Goal: Task Accomplishment & Management: Complete application form

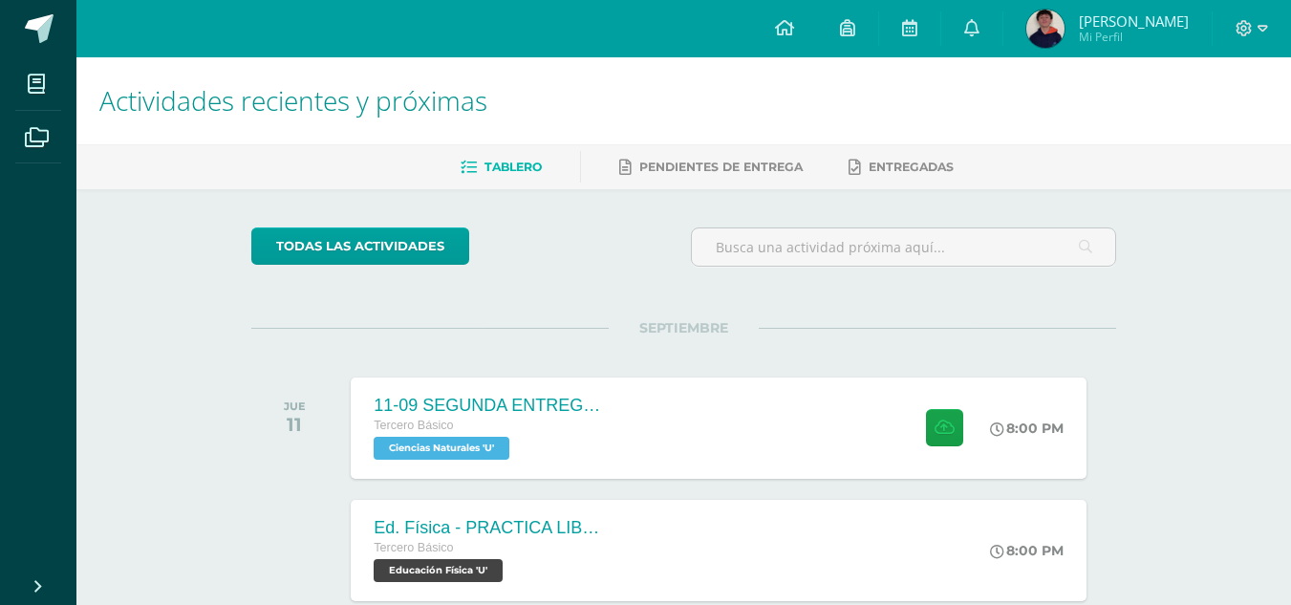
scroll to position [478, 0]
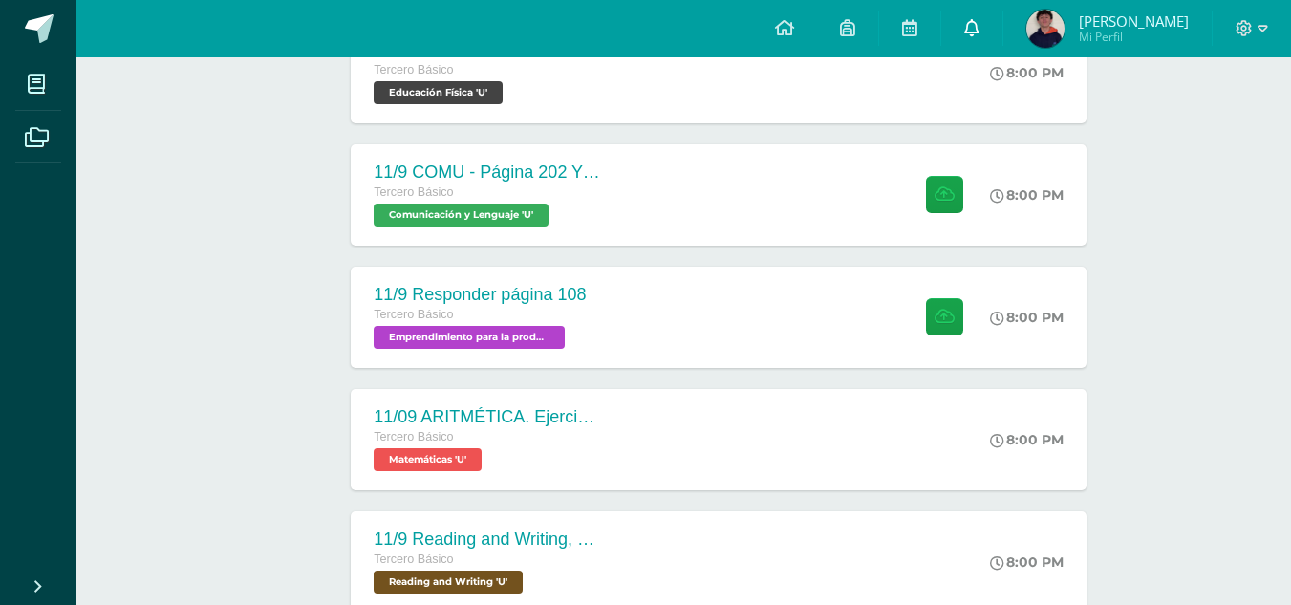
click at [1003, 34] on link at bounding box center [972, 28] width 61 height 57
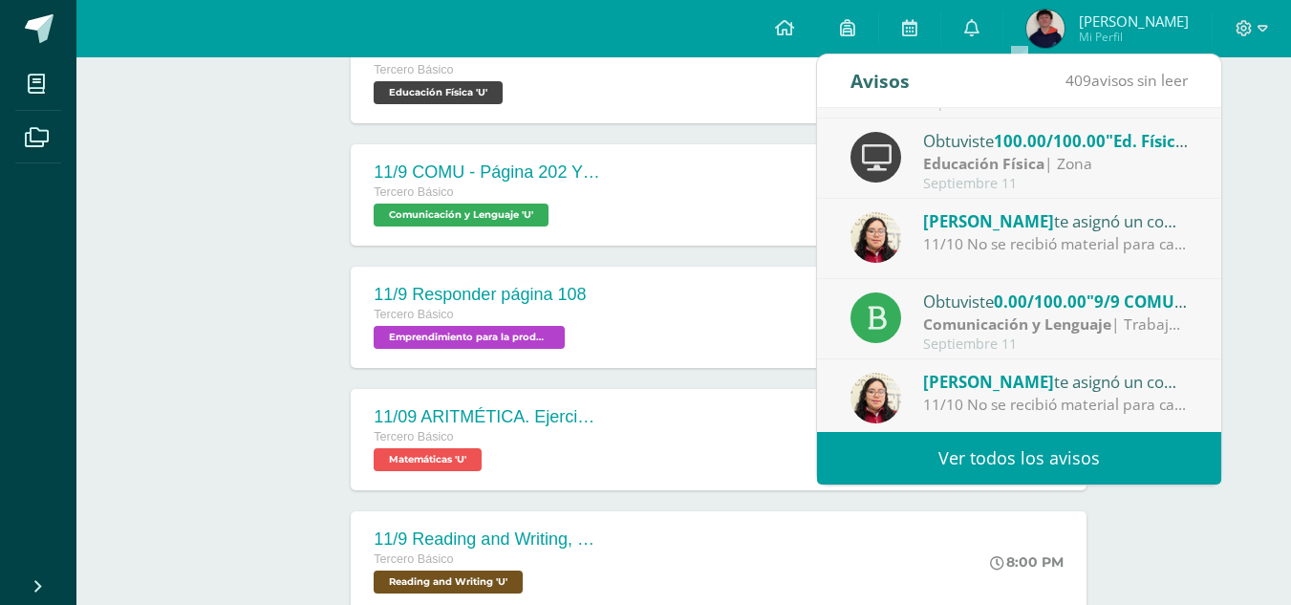
scroll to position [96, 0]
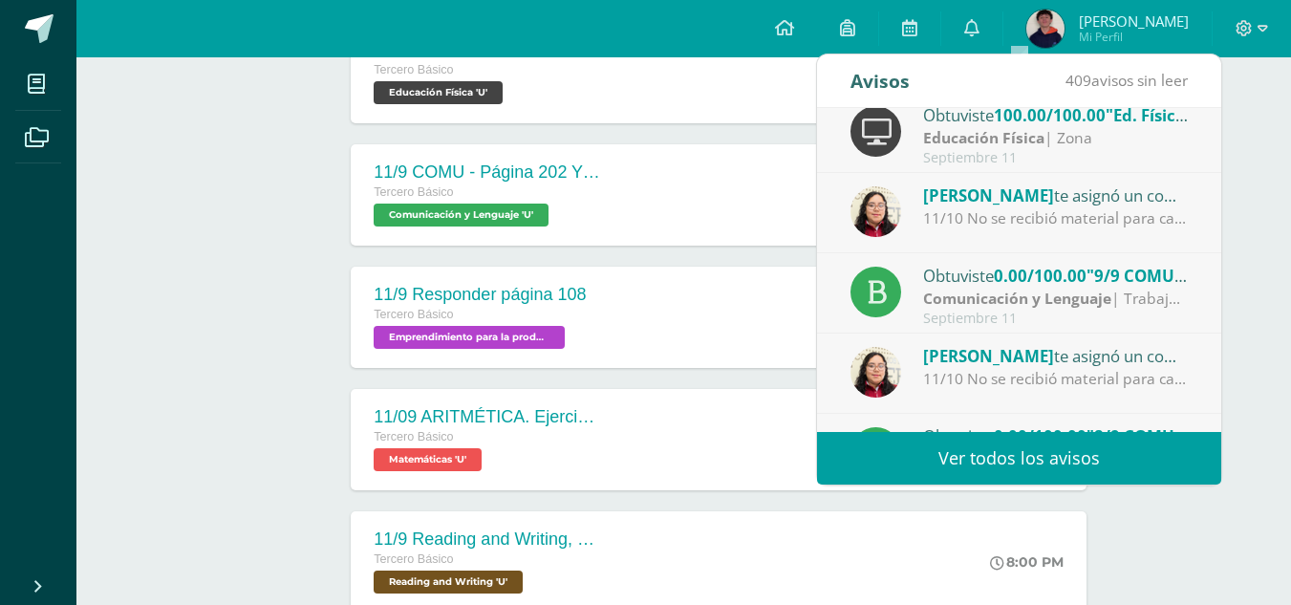
click at [1136, 306] on div "Comunicación y Lenguaje | Trabajo en clase" at bounding box center [1056, 299] width 266 height 22
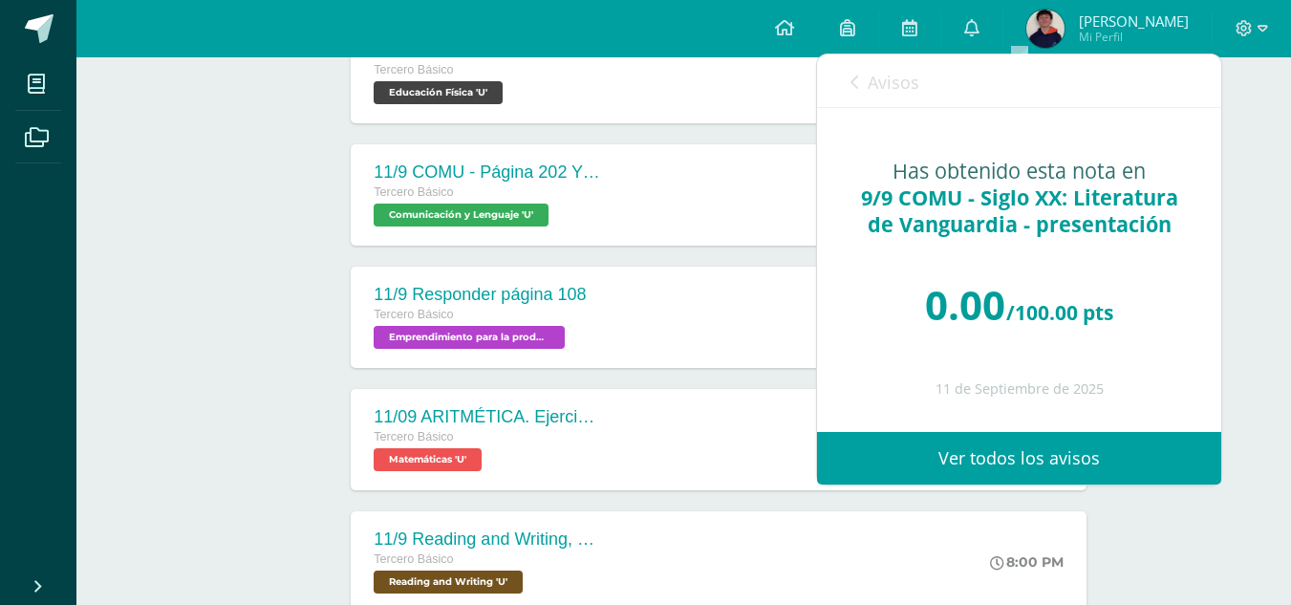
click at [844, 73] on div "Avisos 408 avisos sin leer Avisos" at bounding box center [1019, 81] width 404 height 54
click at [855, 77] on icon at bounding box center [855, 82] width 8 height 15
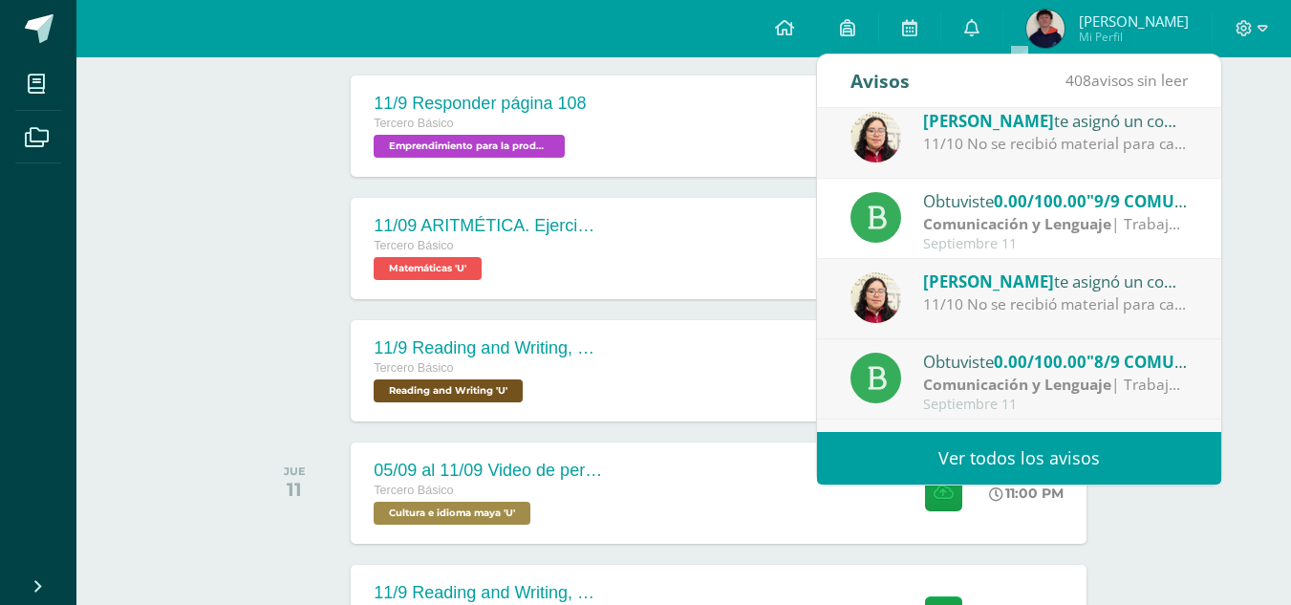
scroll to position [127, 0]
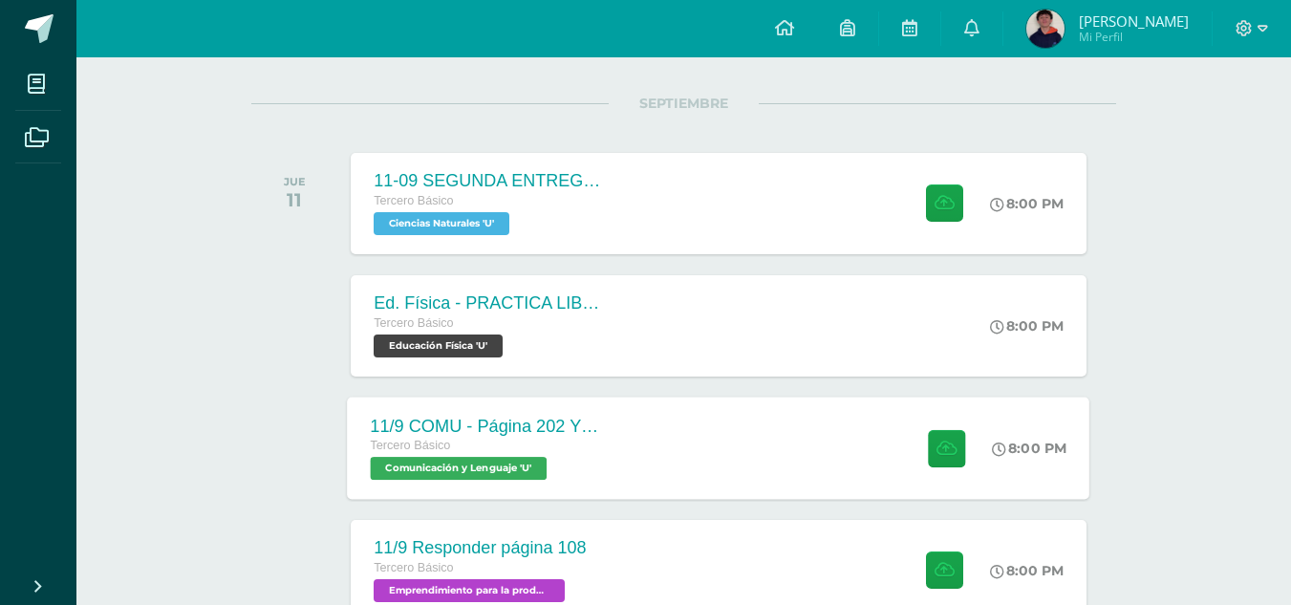
scroll to position [191, 0]
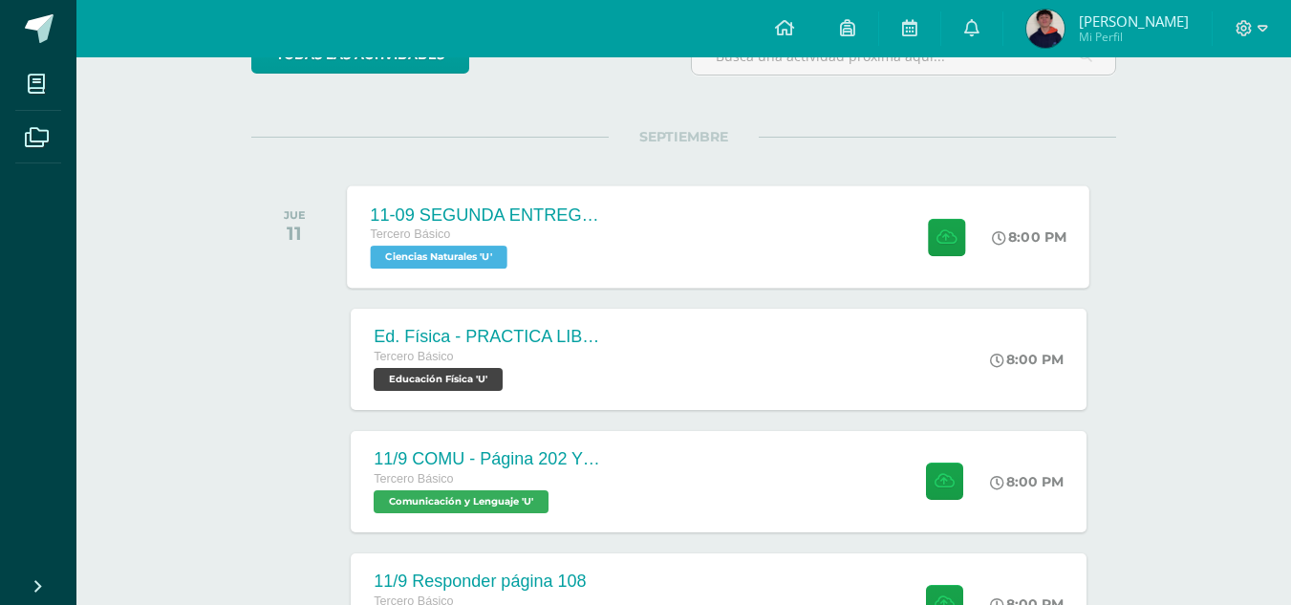
click at [843, 221] on div "11-09 SEGUNDA ENTREGA DE GUÍA Tercero Básico Ciencias Naturales 'U' 8:00 PM 11-…" at bounding box center [719, 236] width 743 height 102
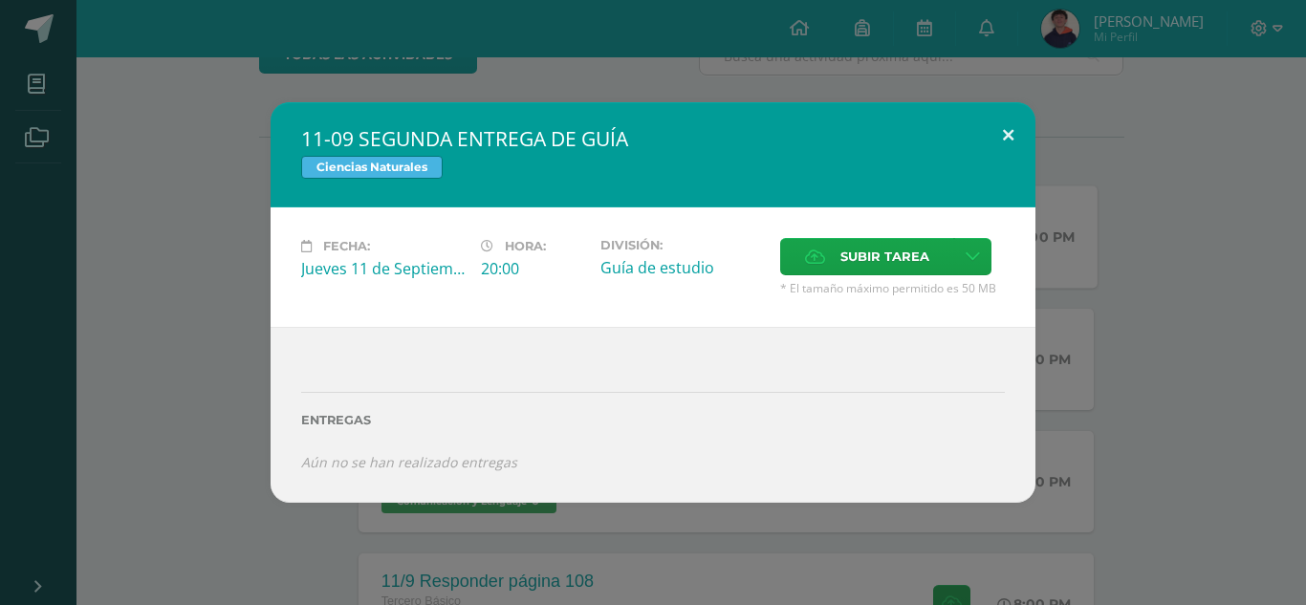
click at [1003, 128] on button at bounding box center [1008, 134] width 54 height 65
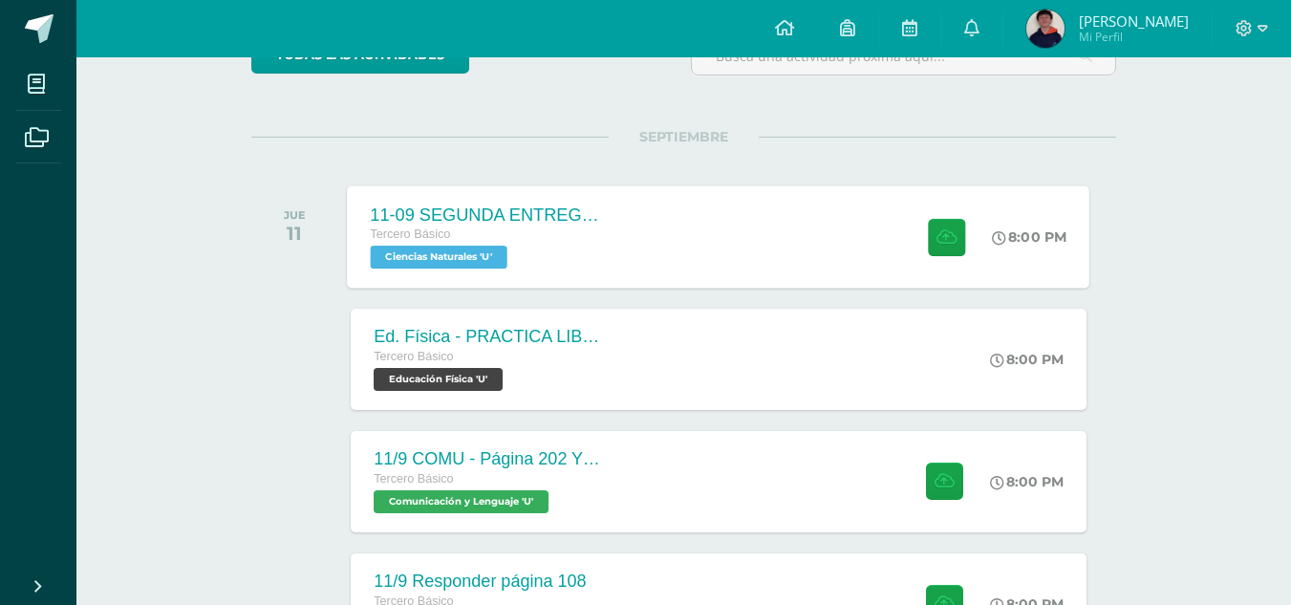
click at [1065, 40] on img at bounding box center [1046, 29] width 38 height 38
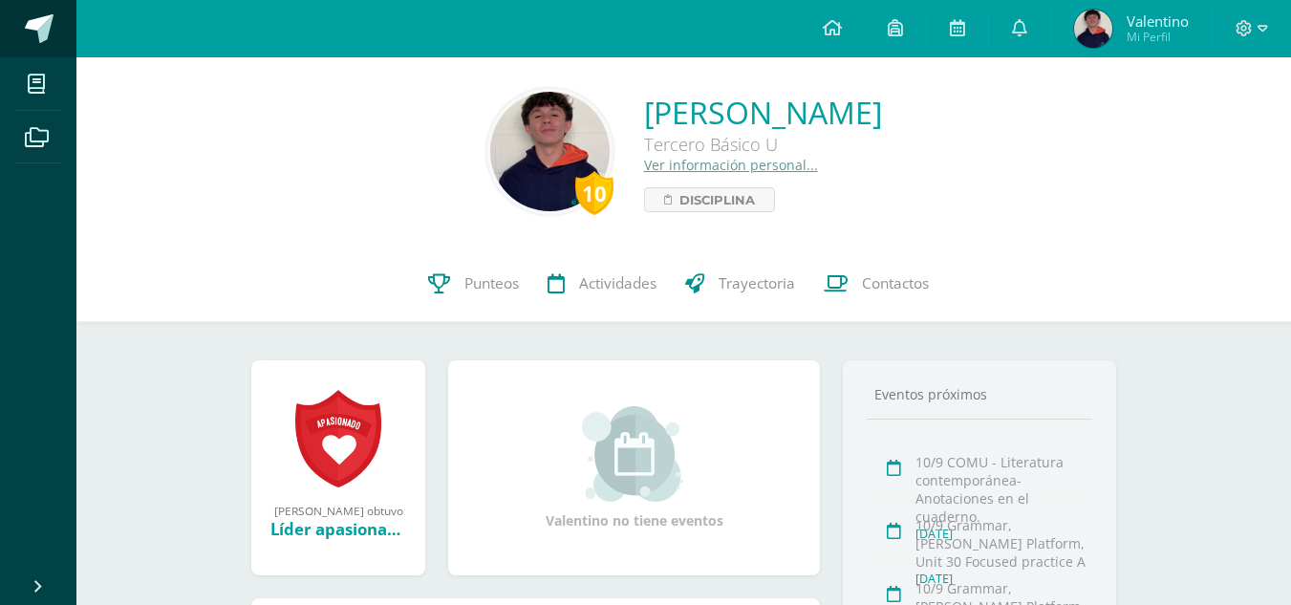
click at [34, 50] on link at bounding box center [38, 28] width 76 height 57
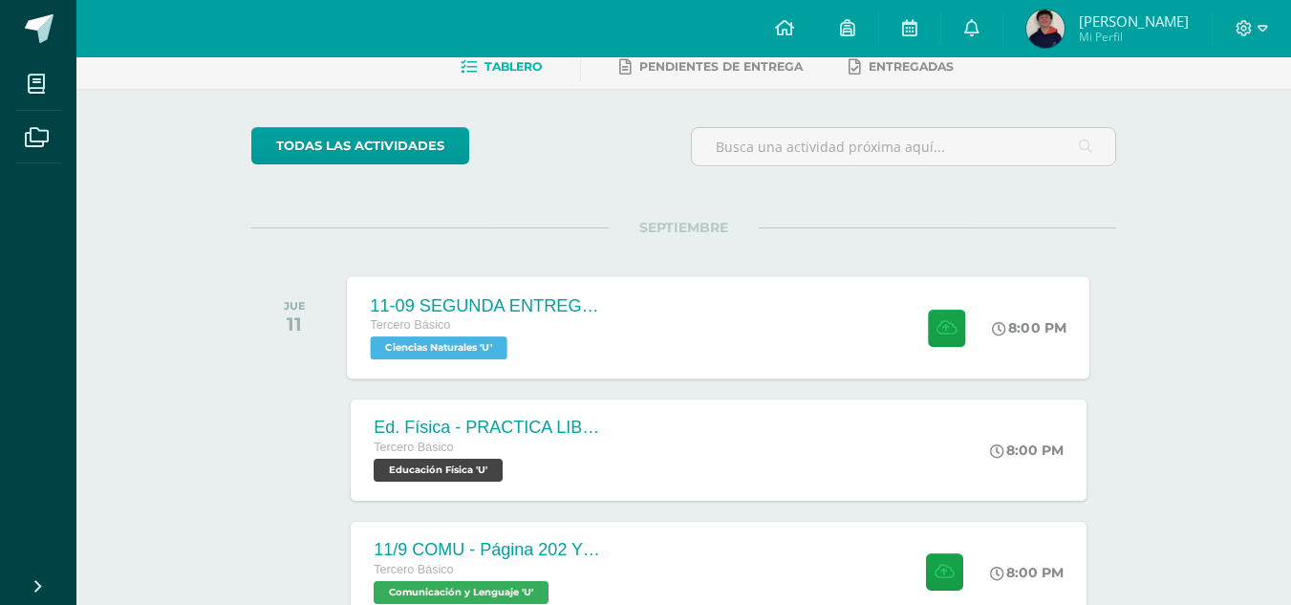
scroll to position [191, 0]
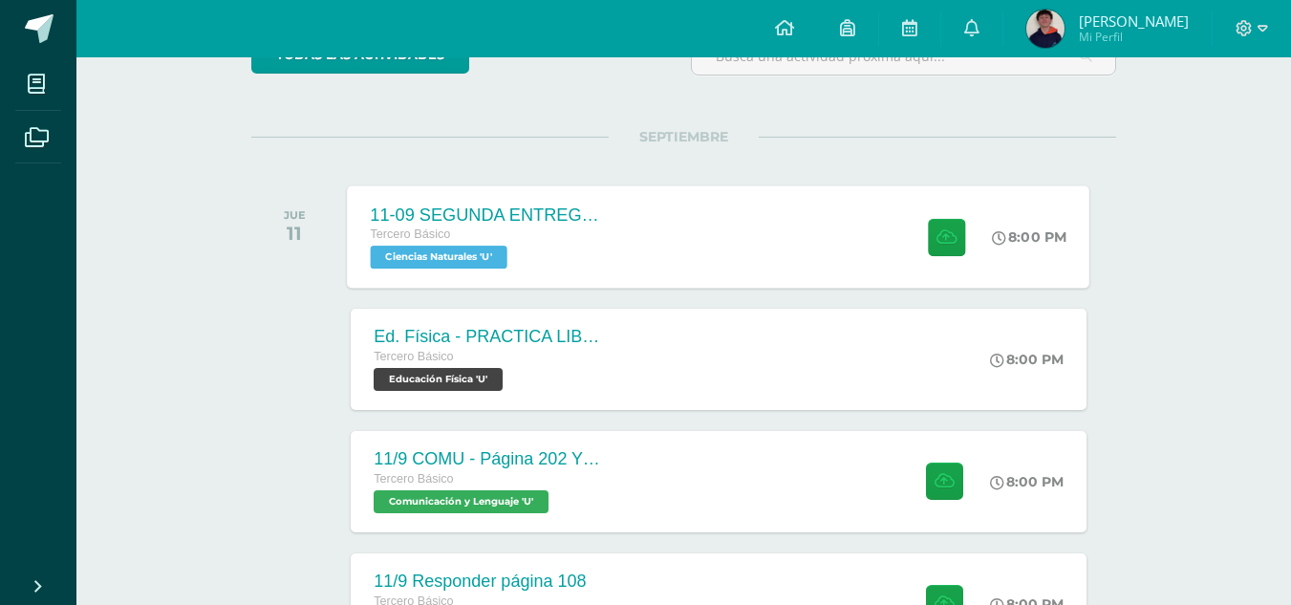
click at [708, 240] on div "11-09 SEGUNDA ENTREGA DE GUÍA Tercero Básico Ciencias Naturales 'U' 8:00 PM 11-…" at bounding box center [719, 236] width 743 height 102
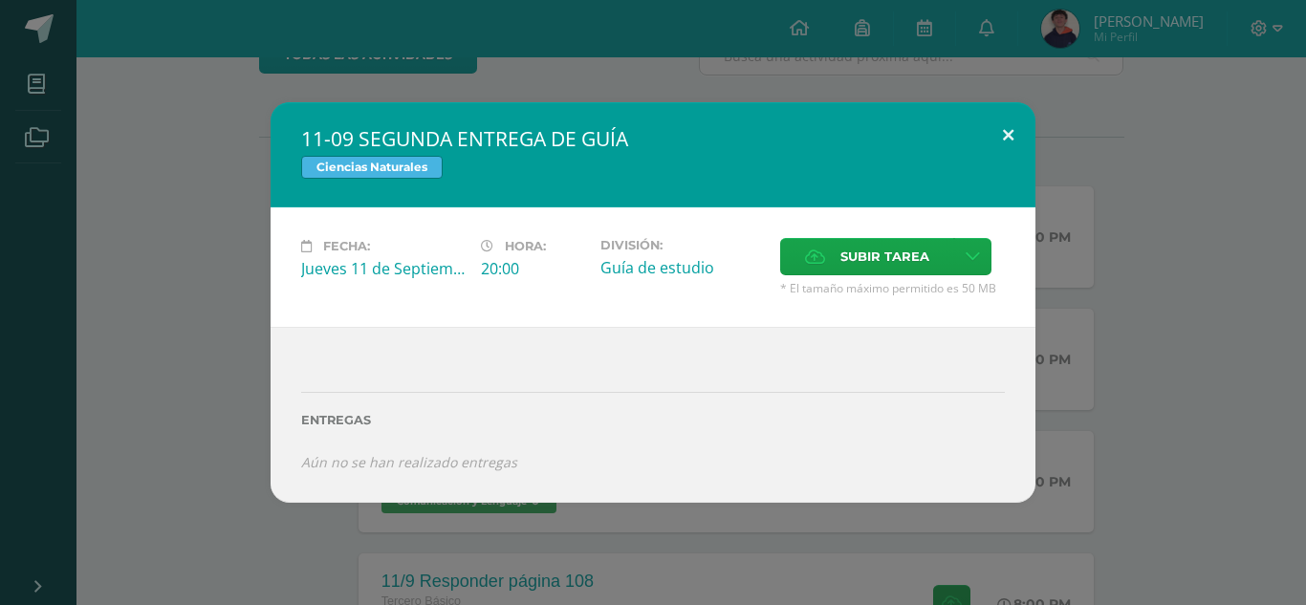
click at [1005, 126] on button at bounding box center [1008, 134] width 54 height 65
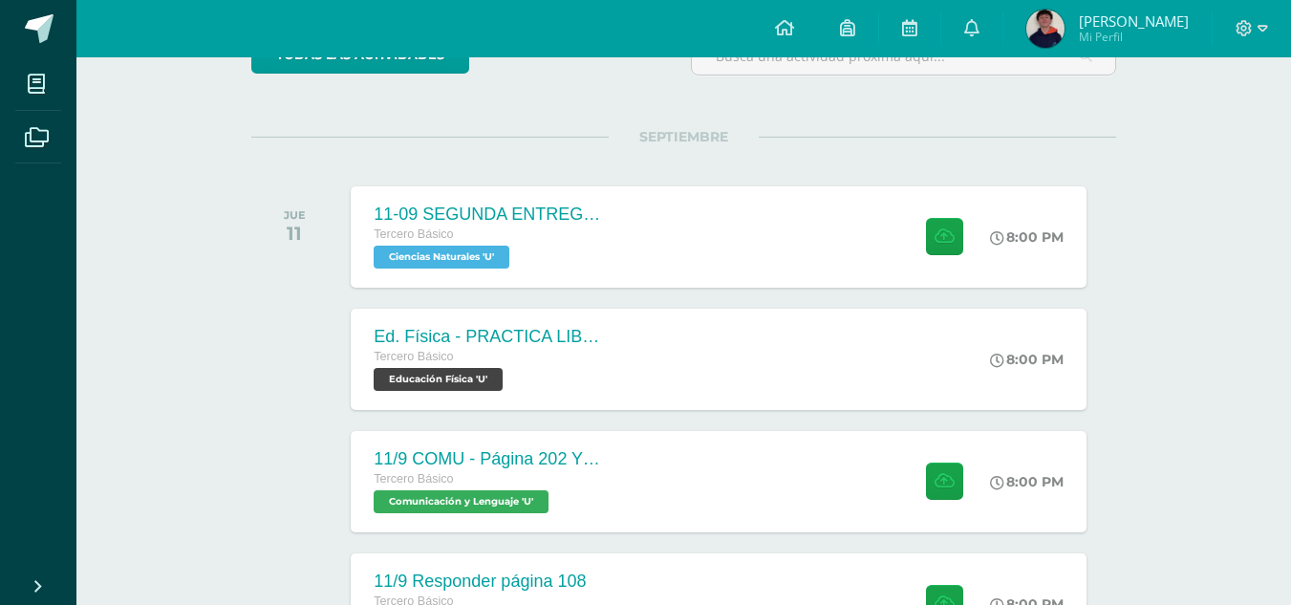
click at [1116, 23] on span "Valentino Mi Perfil" at bounding box center [1108, 29] width 170 height 38
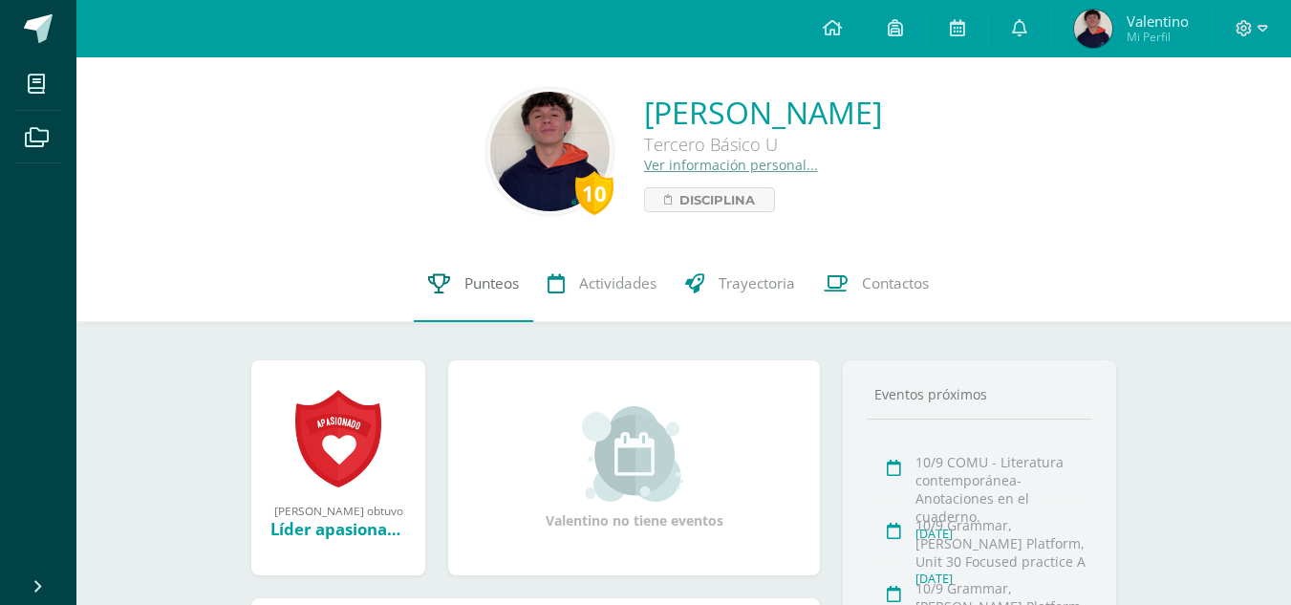
click at [489, 290] on span "Punteos" at bounding box center [492, 283] width 54 height 20
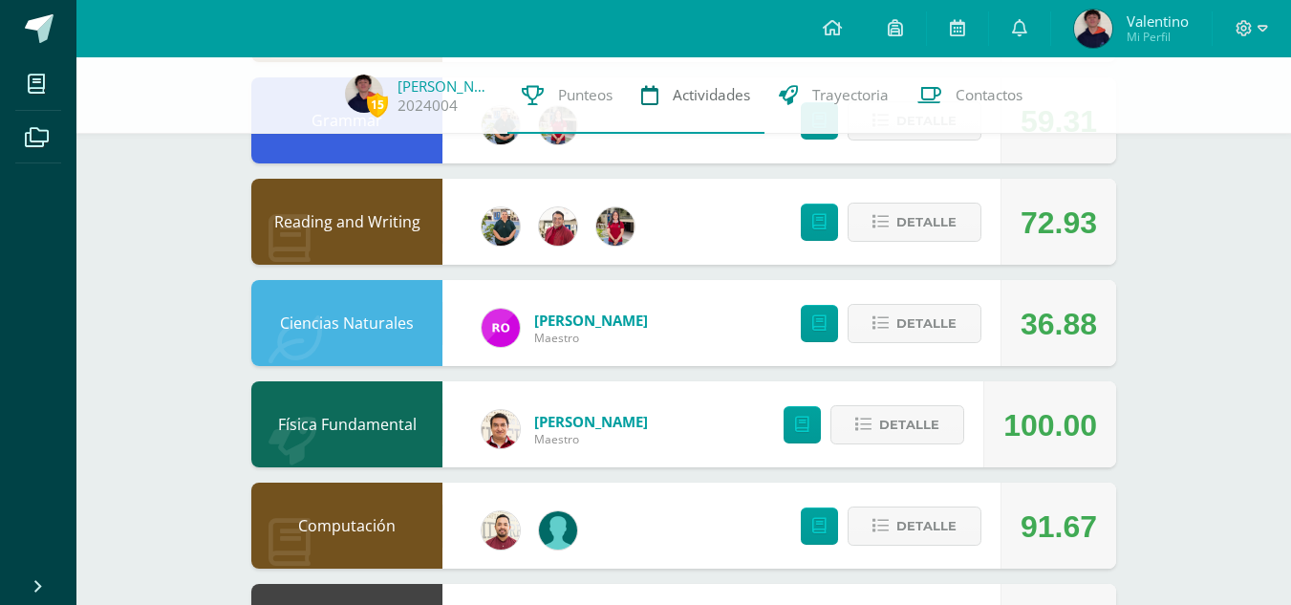
scroll to position [1243, 0]
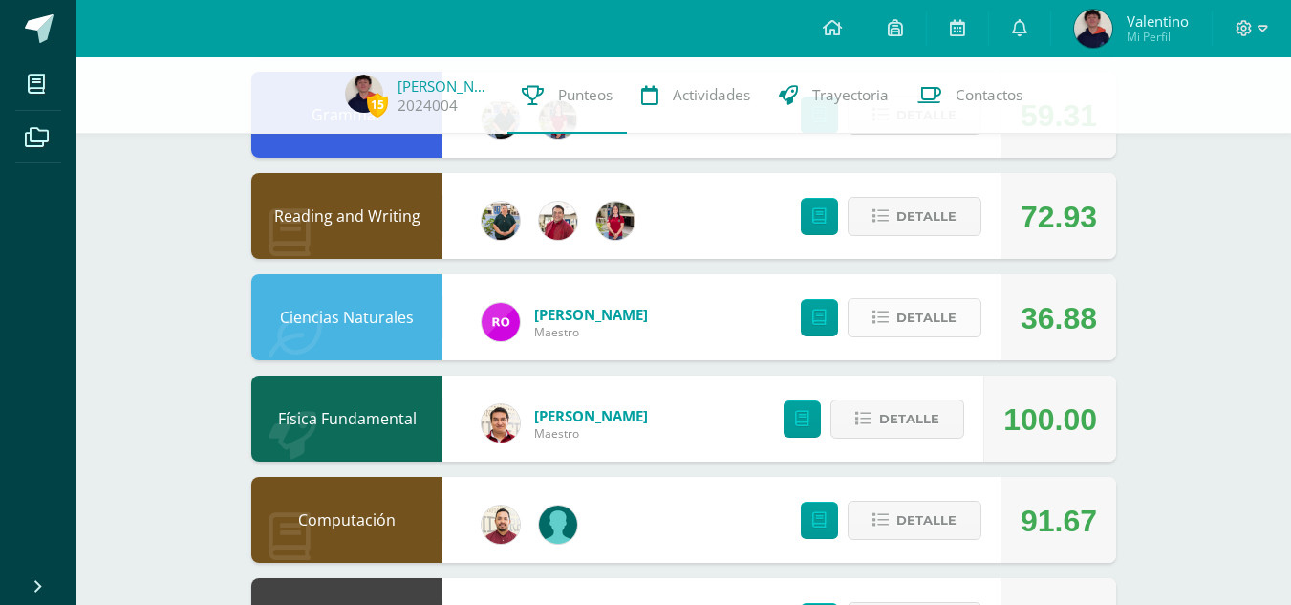
click at [914, 314] on span "Detalle" at bounding box center [927, 317] width 60 height 35
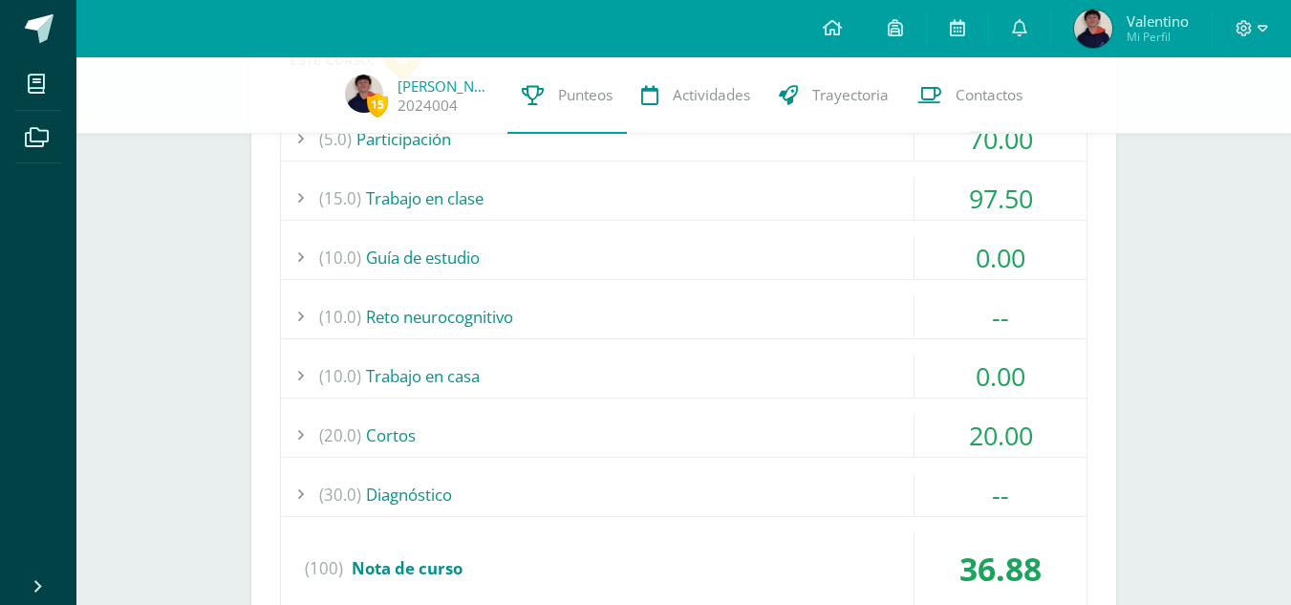
scroll to position [1627, 0]
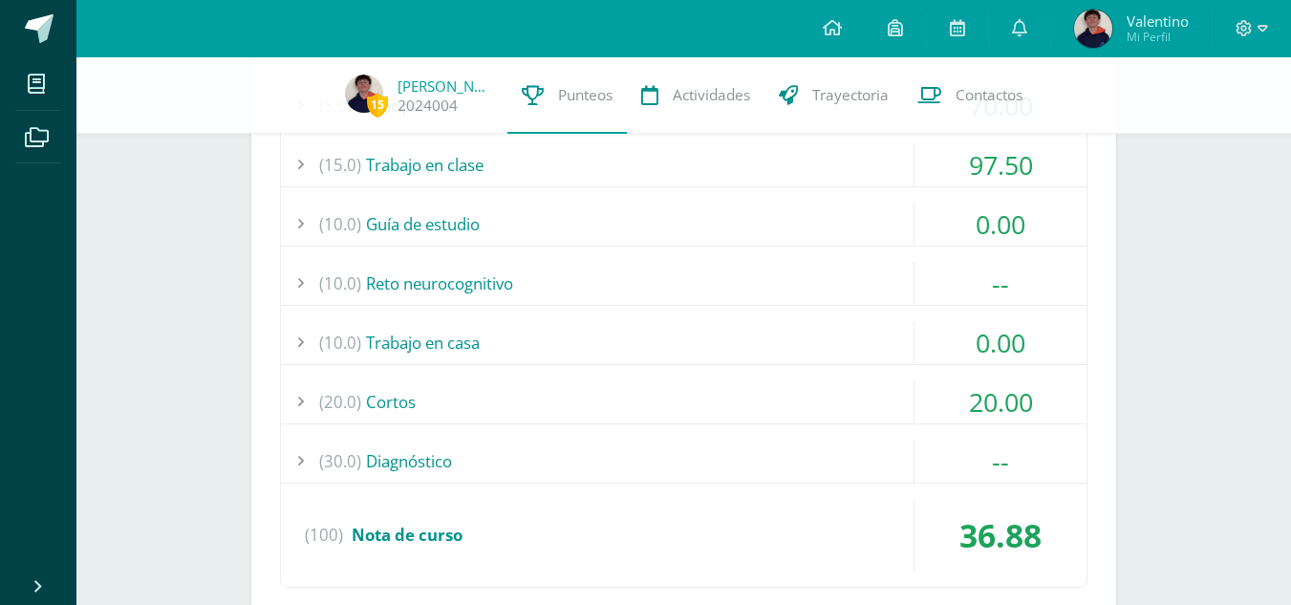
click at [828, 226] on div "(10.0) Guía de estudio" at bounding box center [684, 224] width 806 height 43
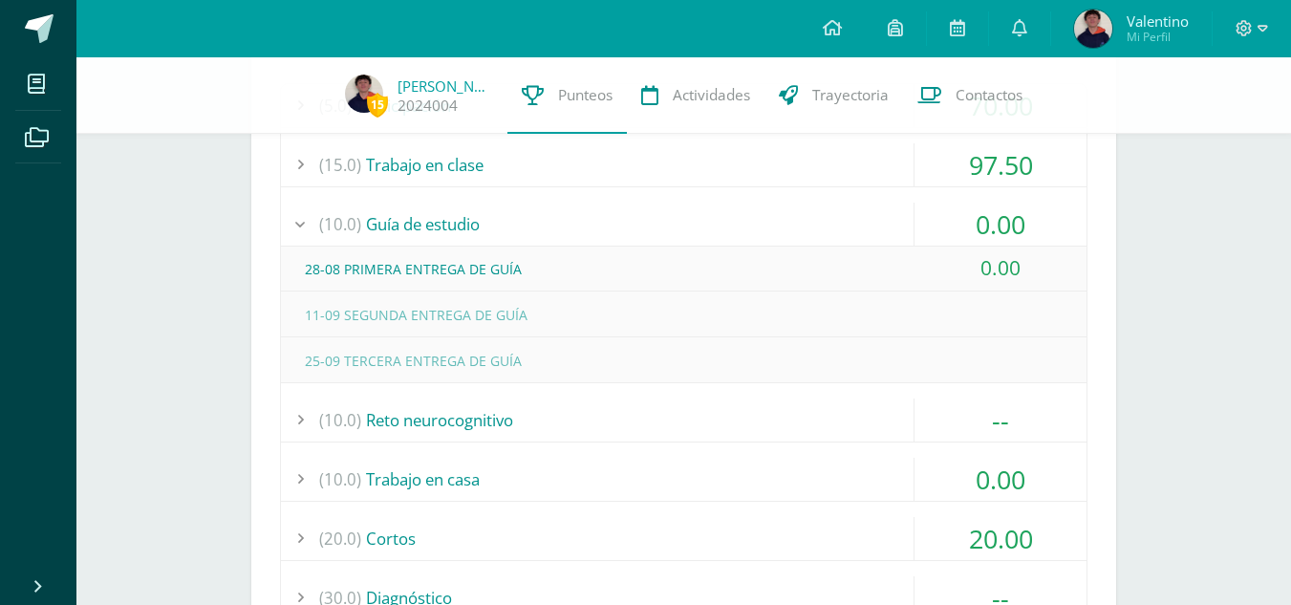
click at [828, 223] on div "(10.0) Guía de estudio" at bounding box center [684, 224] width 806 height 43
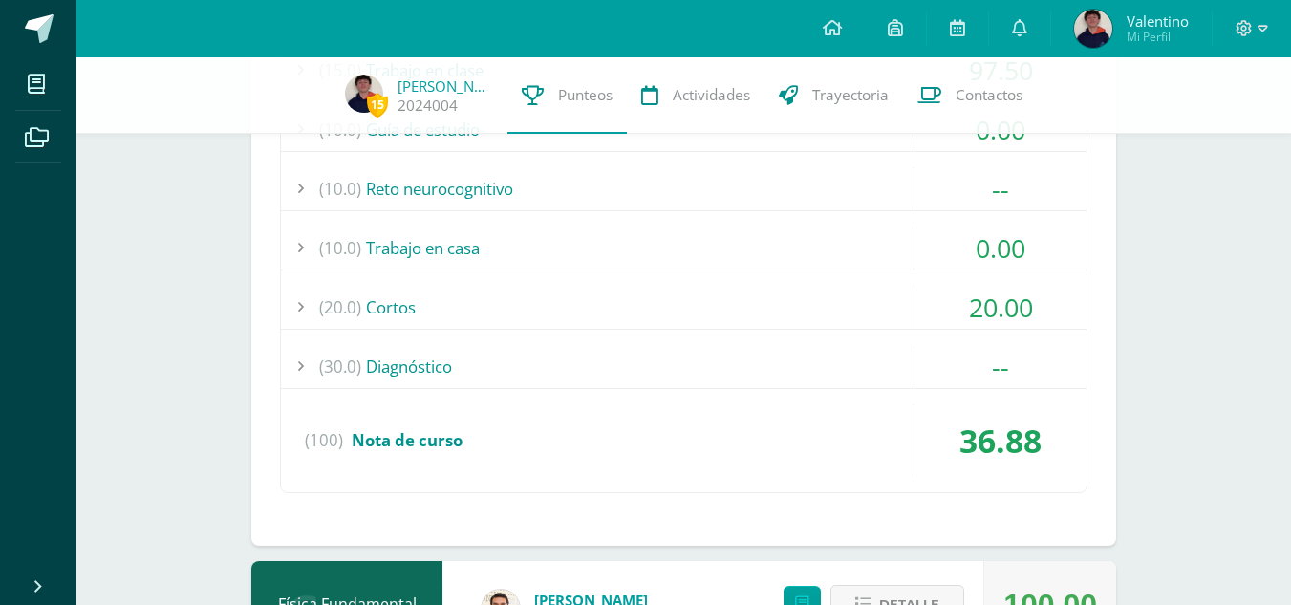
scroll to position [1722, 0]
click at [760, 263] on div "(10.0) Trabajo en casa" at bounding box center [684, 247] width 806 height 43
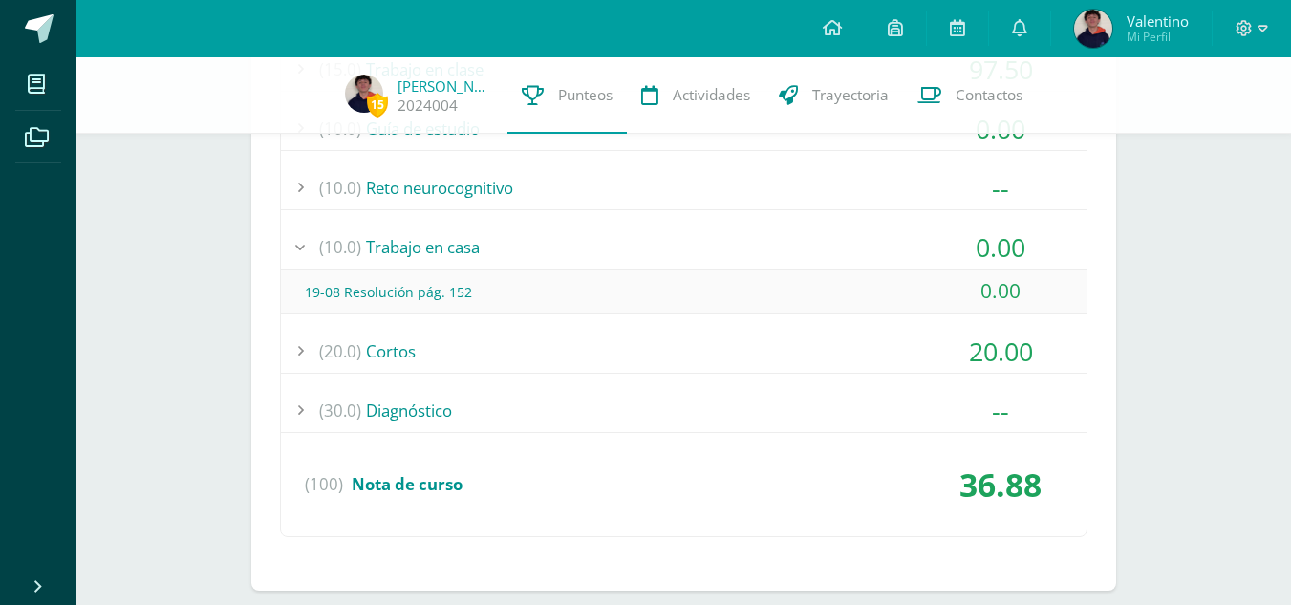
click at [640, 247] on div "(10.0) Trabajo en casa" at bounding box center [684, 247] width 806 height 43
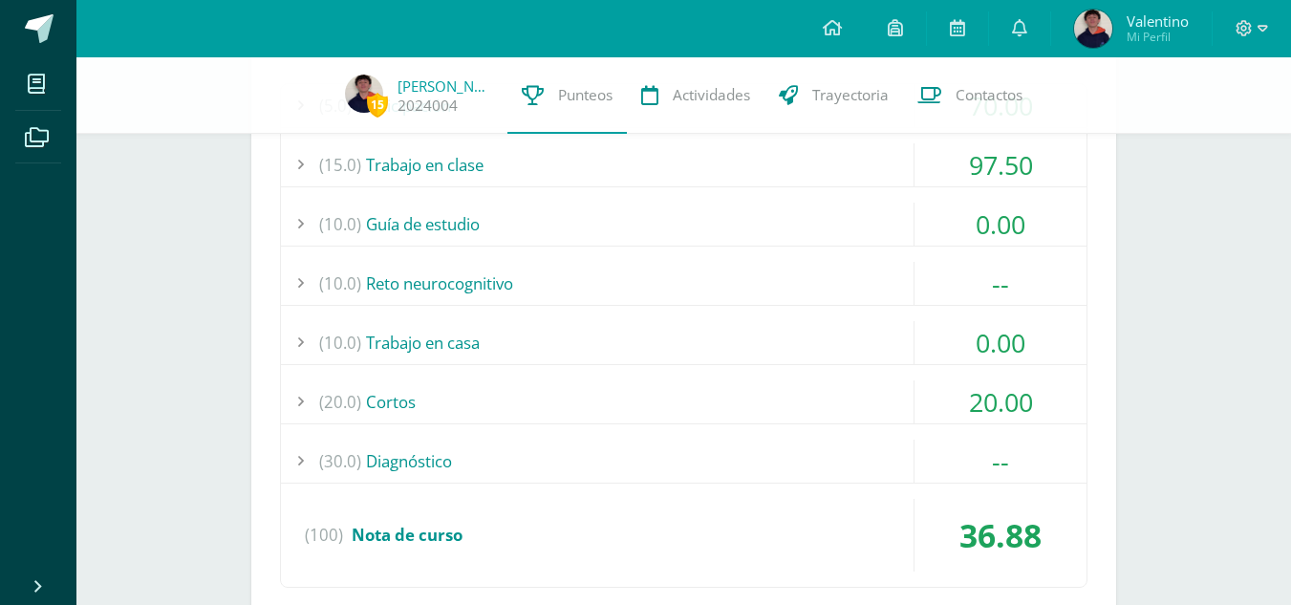
scroll to position [1531, 0]
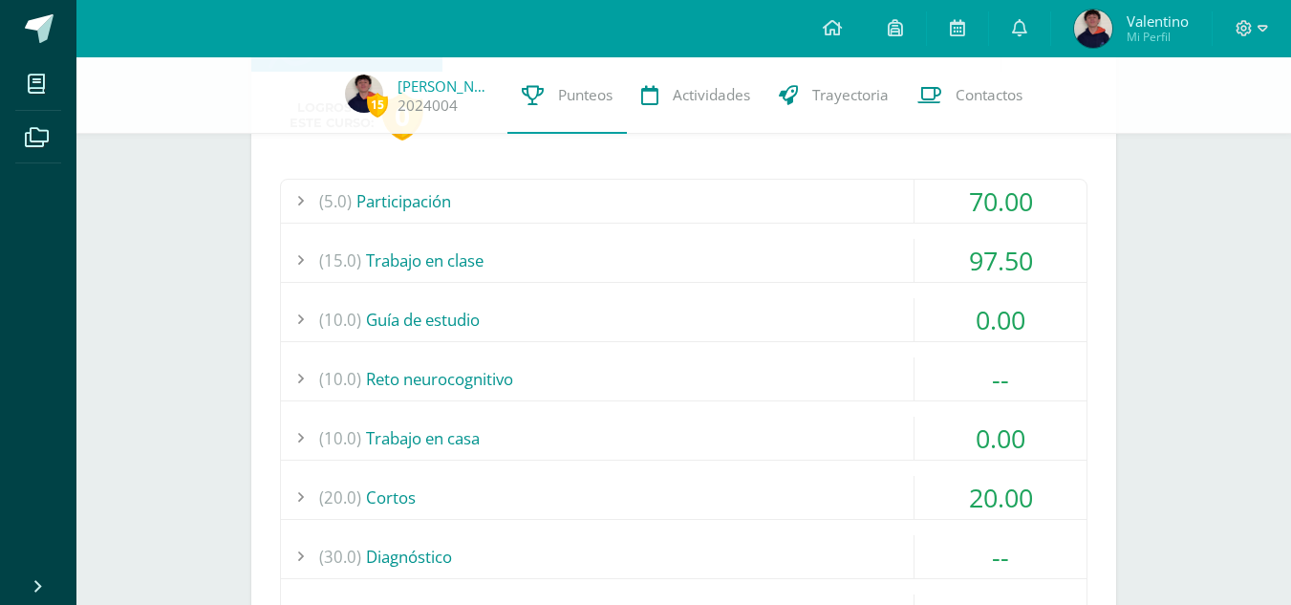
click at [704, 315] on div "(10.0) Guía de estudio" at bounding box center [684, 319] width 806 height 43
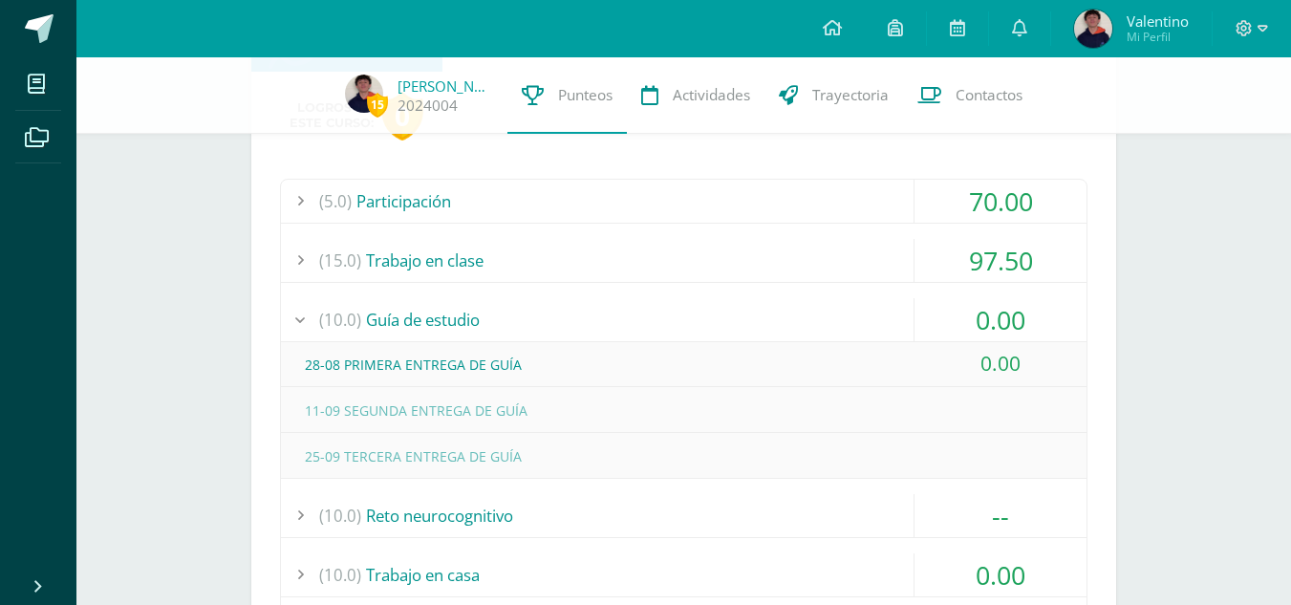
scroll to position [1627, 0]
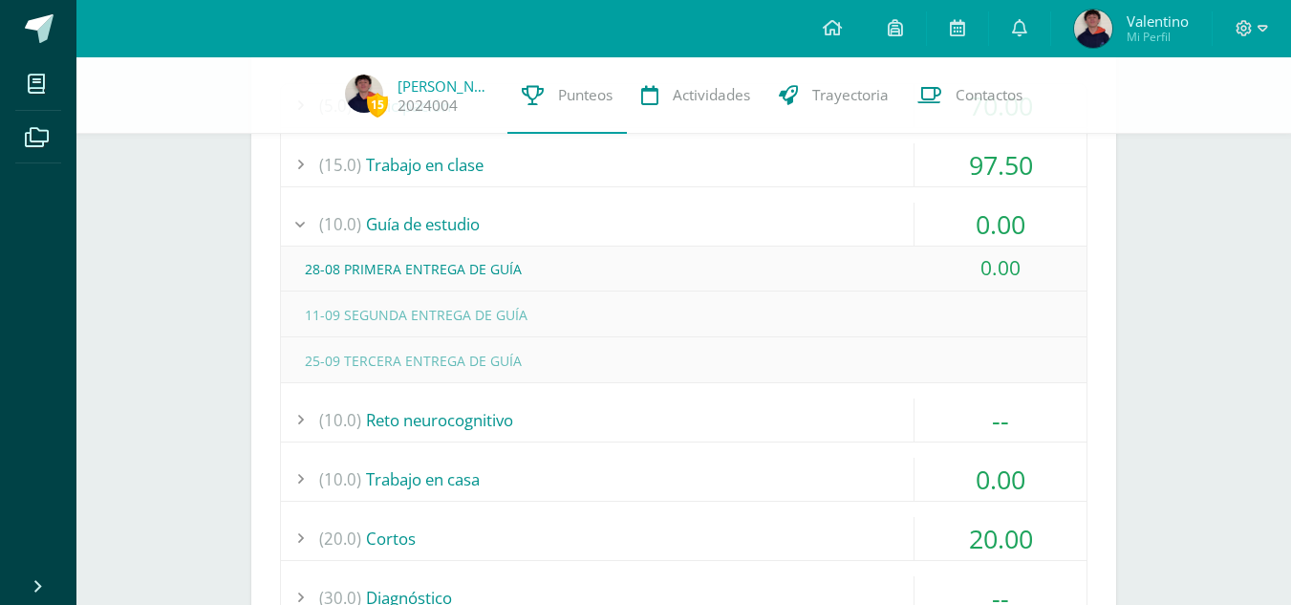
click at [505, 215] on div "(10.0) Guía de estudio" at bounding box center [684, 224] width 806 height 43
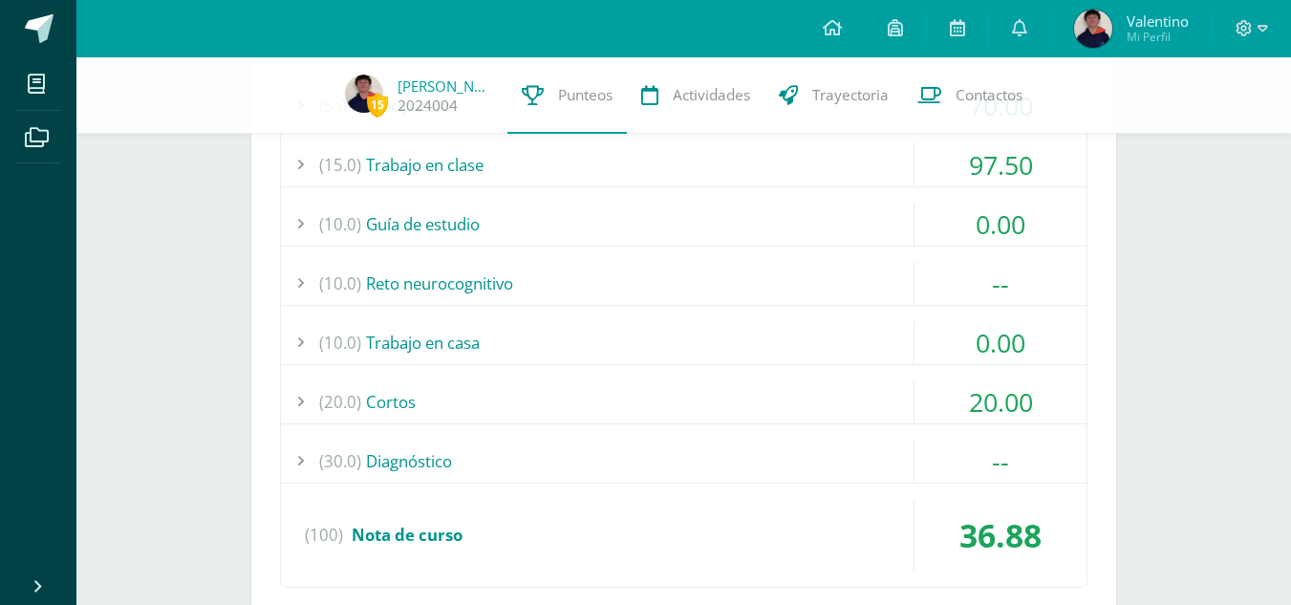
click at [602, 398] on div "(20.0) Cortos" at bounding box center [684, 401] width 806 height 43
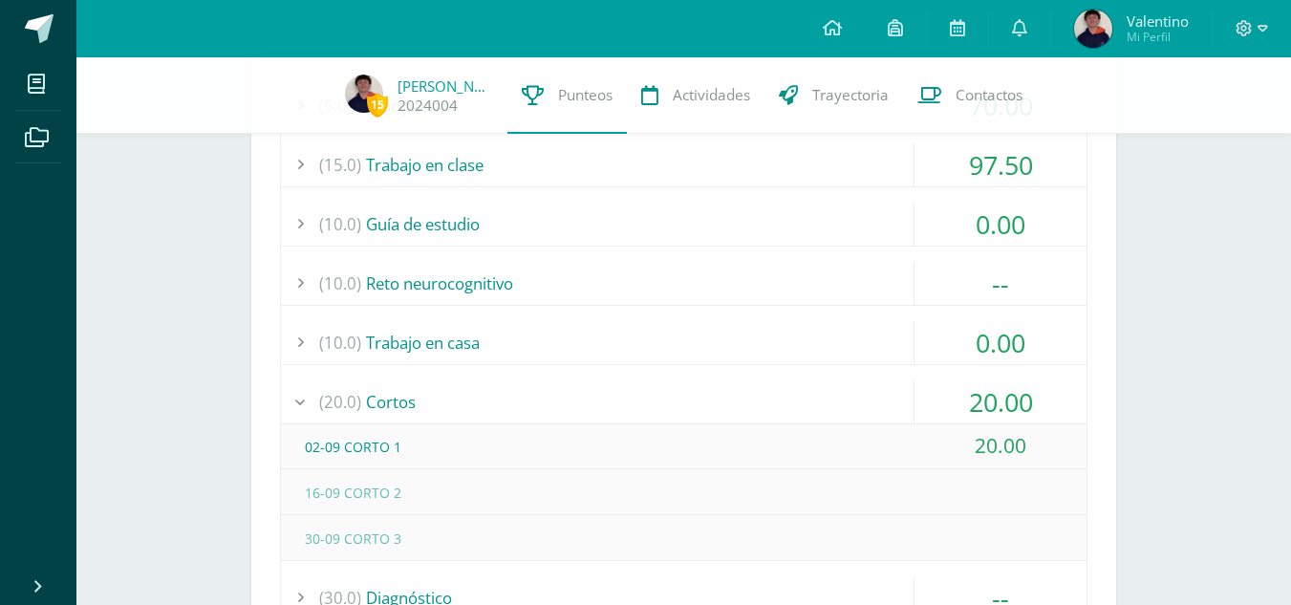
click at [602, 398] on div "(20.0) Cortos" at bounding box center [684, 401] width 806 height 43
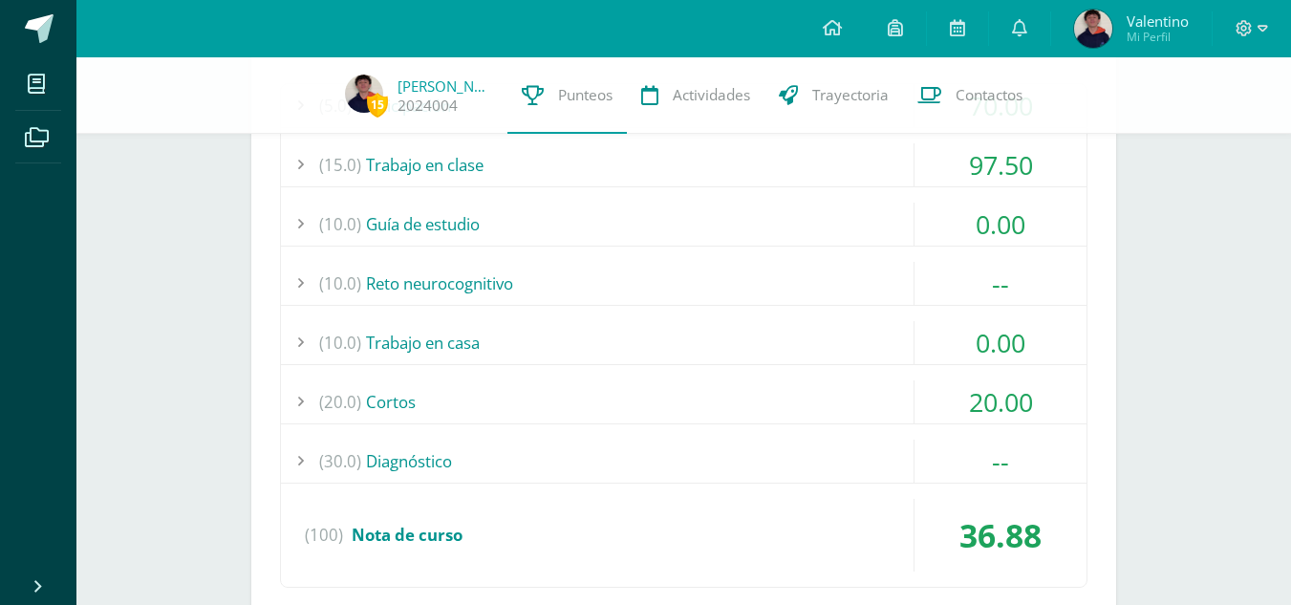
click at [607, 346] on div "(10.0) Trabajo en casa" at bounding box center [684, 342] width 806 height 43
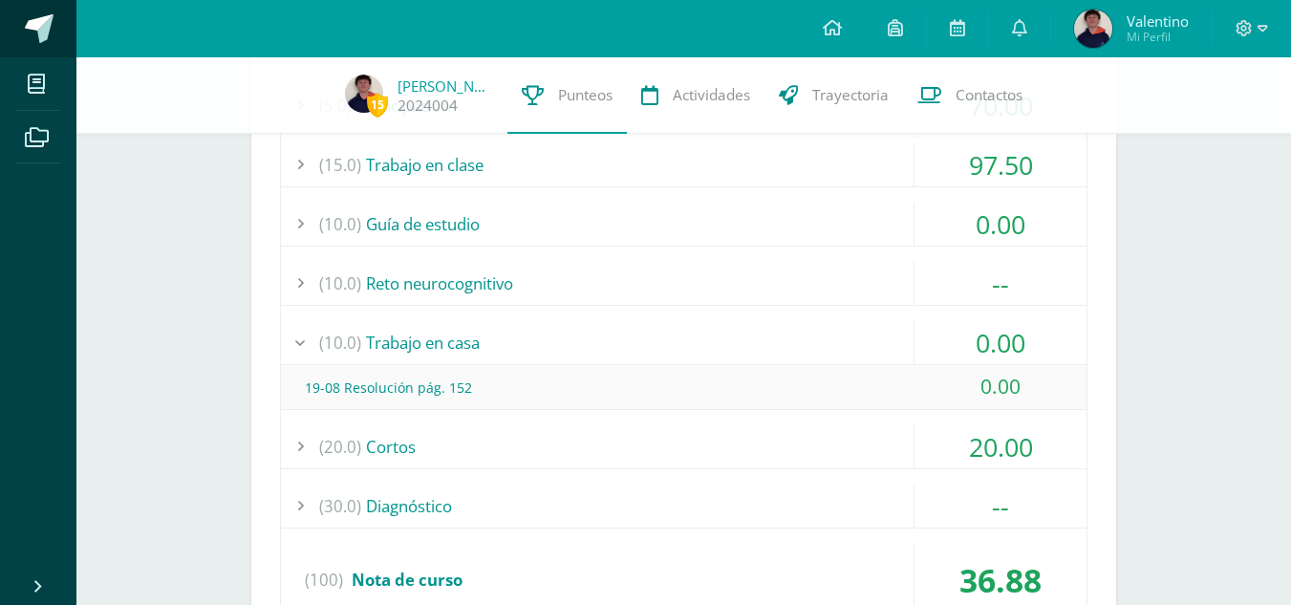
click at [36, 34] on span at bounding box center [39, 28] width 29 height 29
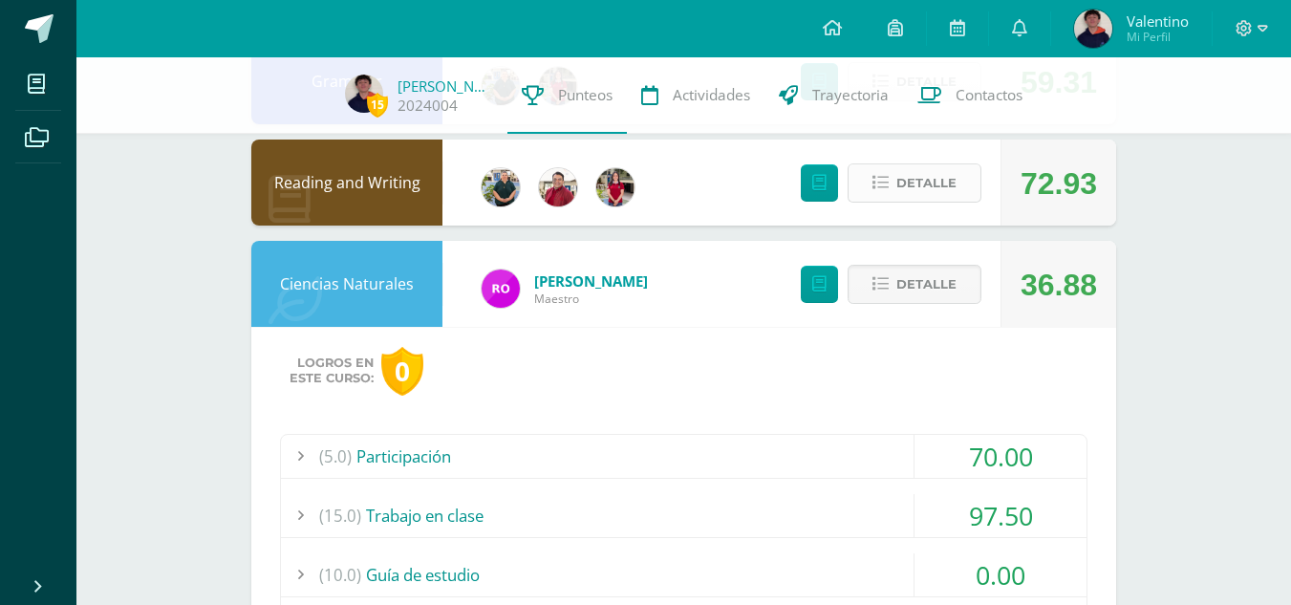
scroll to position [1245, 0]
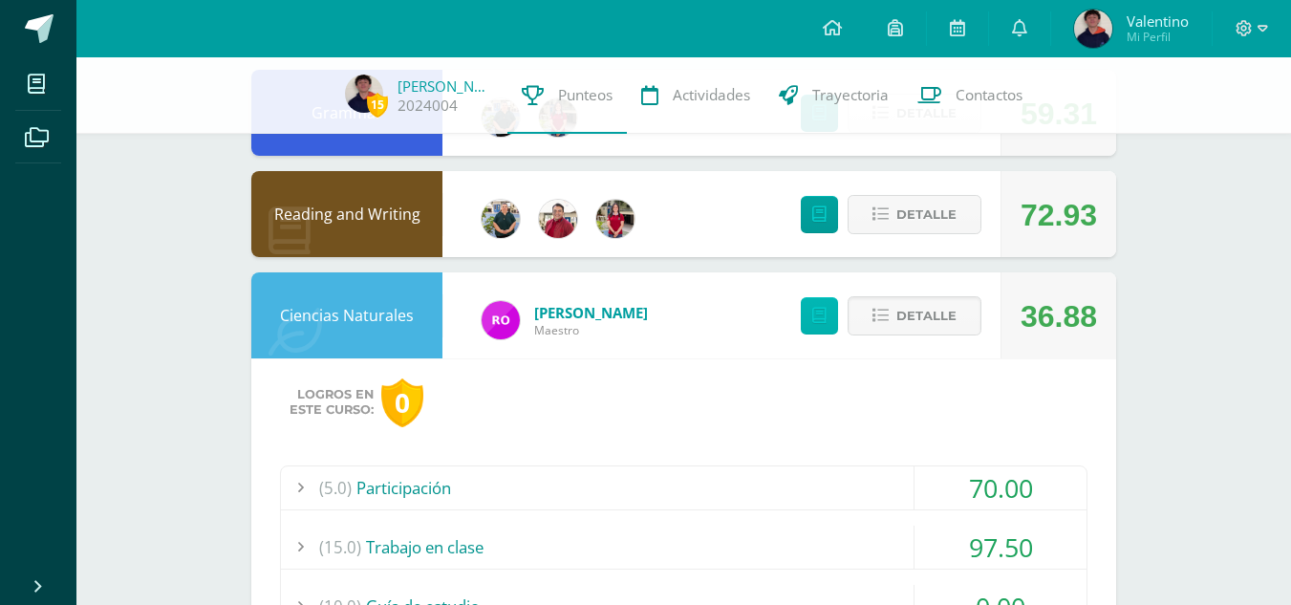
click at [819, 300] on link at bounding box center [819, 315] width 37 height 37
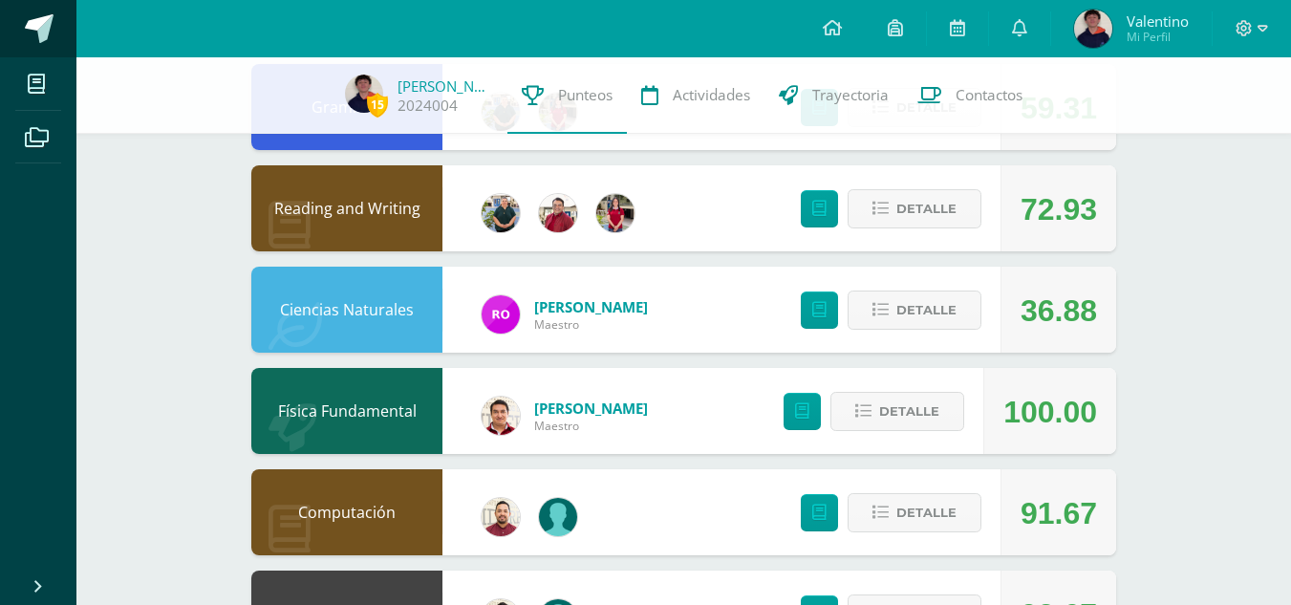
scroll to position [1245, 0]
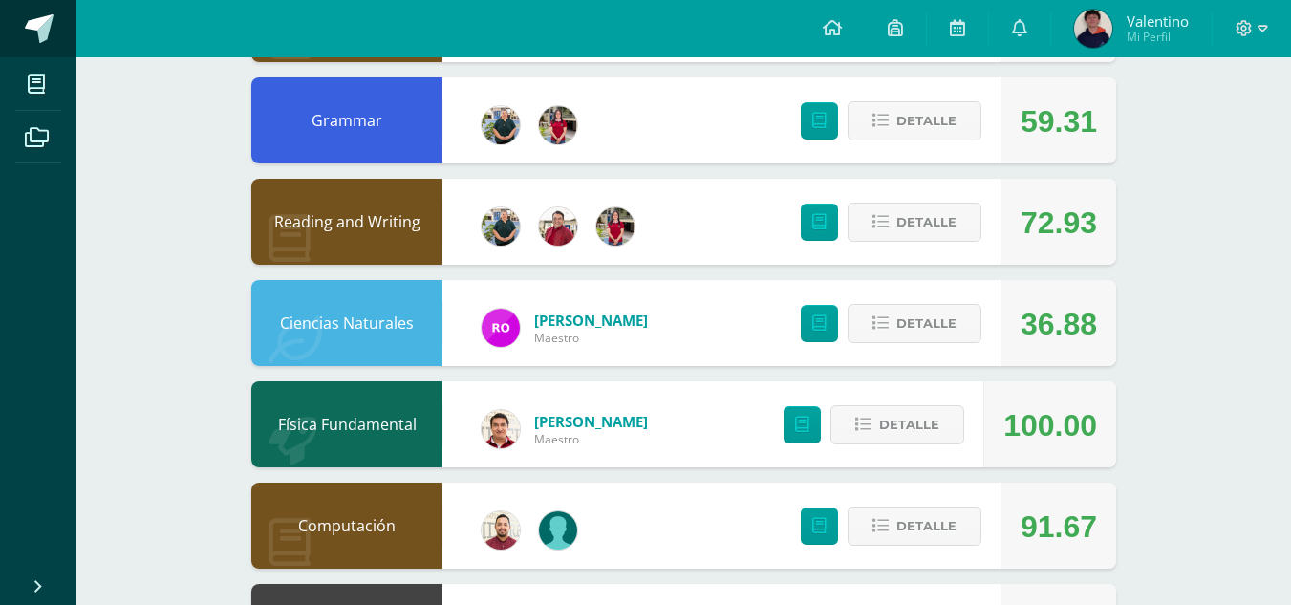
click at [27, 20] on span at bounding box center [39, 28] width 29 height 29
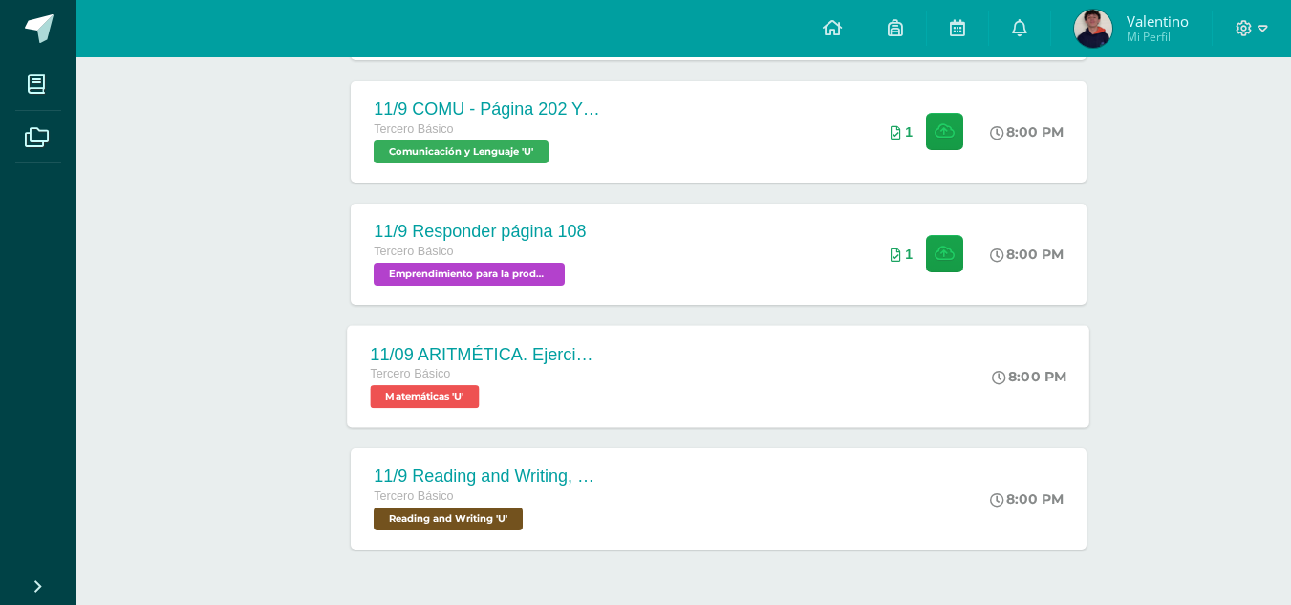
scroll to position [606, 0]
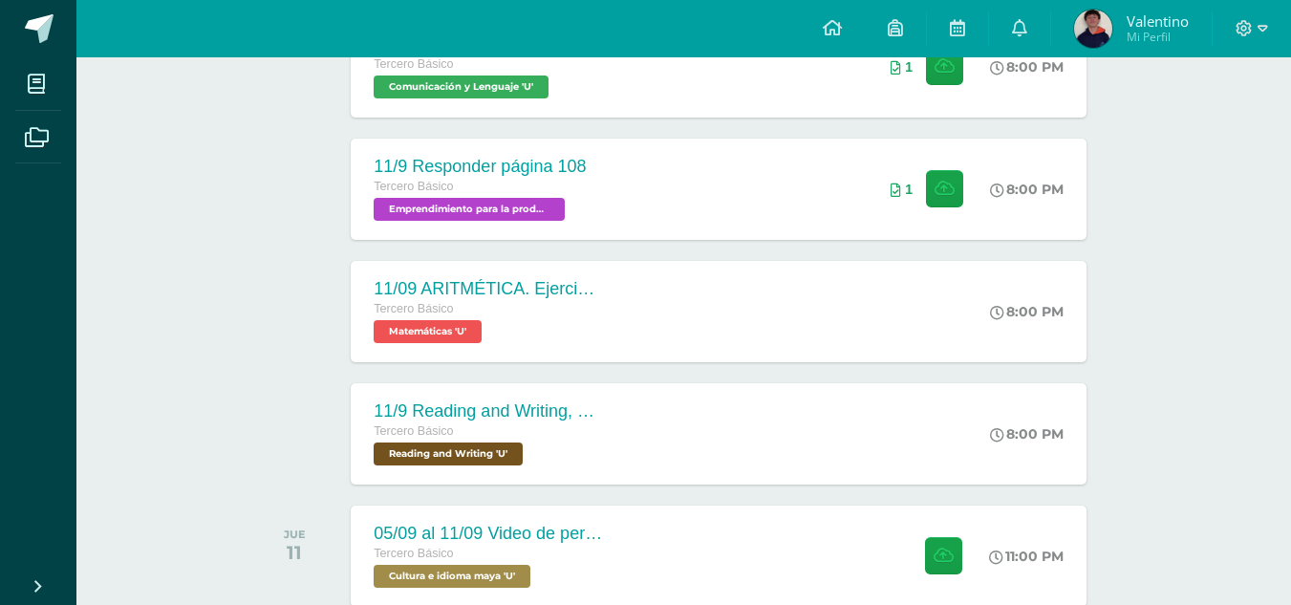
click at [1277, 591] on div at bounding box center [1277, 591] width 0 height 0
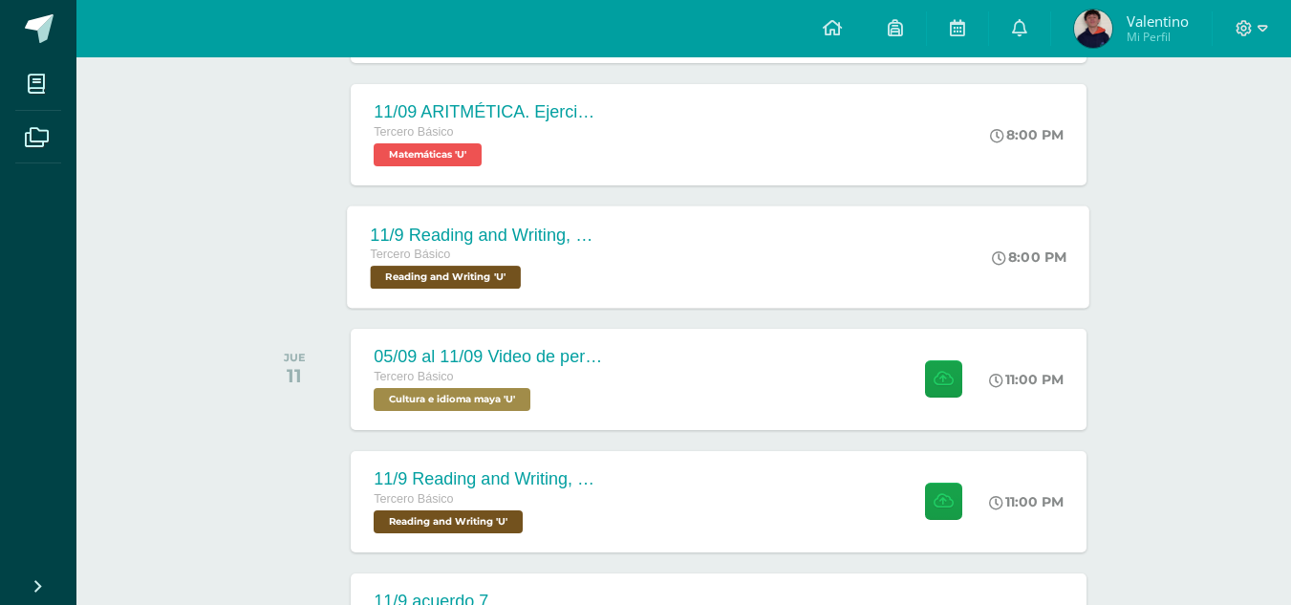
scroll to position [893, 0]
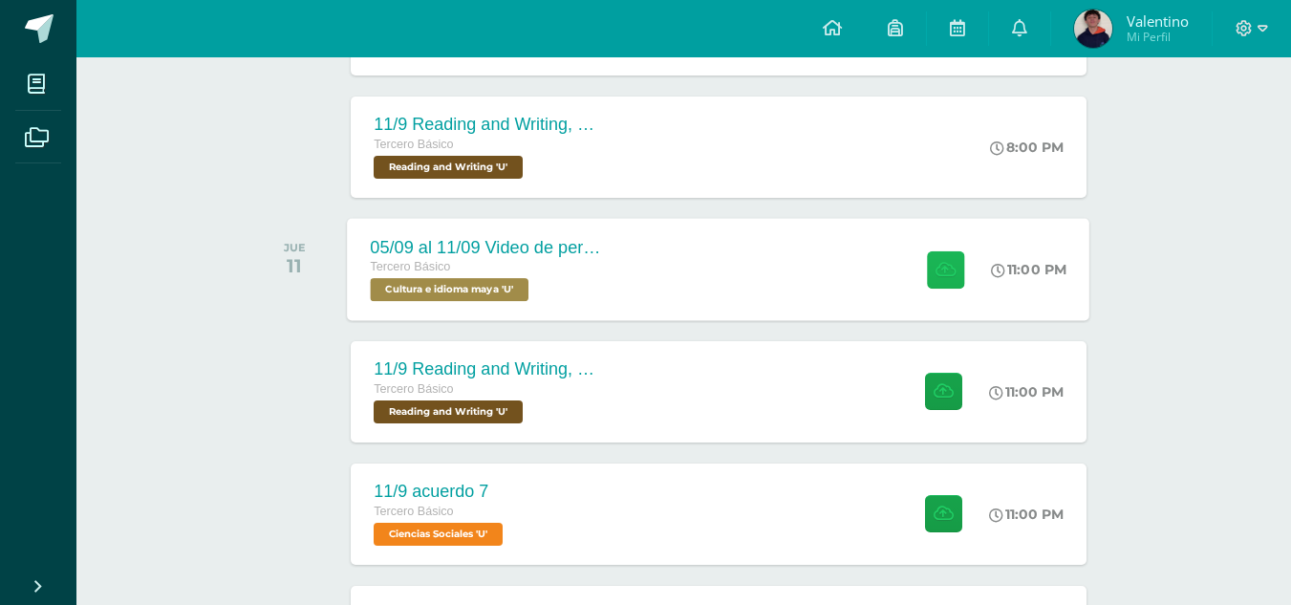
click at [948, 258] on button at bounding box center [945, 268] width 37 height 37
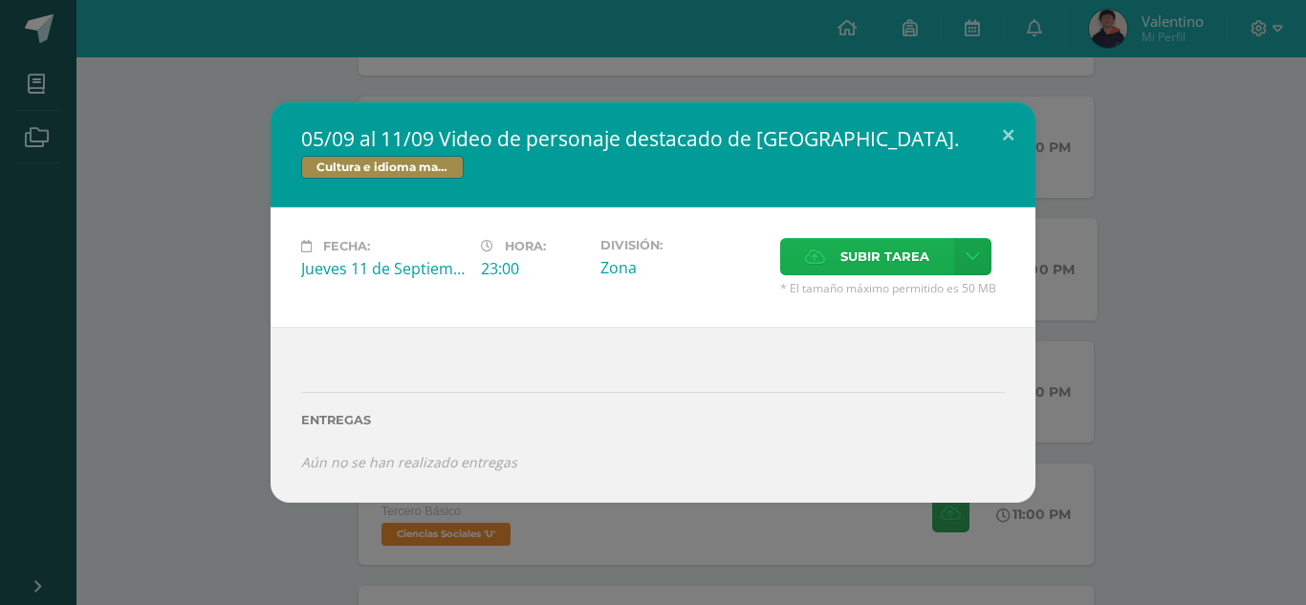
click at [855, 247] on span "Subir tarea" at bounding box center [884, 256] width 89 height 35
click at [0, 0] on input "Subir tarea" at bounding box center [0, 0] width 0 height 0
click at [1185, 99] on div "05/09 al 11/09 Video de personaje destacado de [GEOGRAPHIC_DATA]. Cultura e idi…" at bounding box center [653, 302] width 1306 height 605
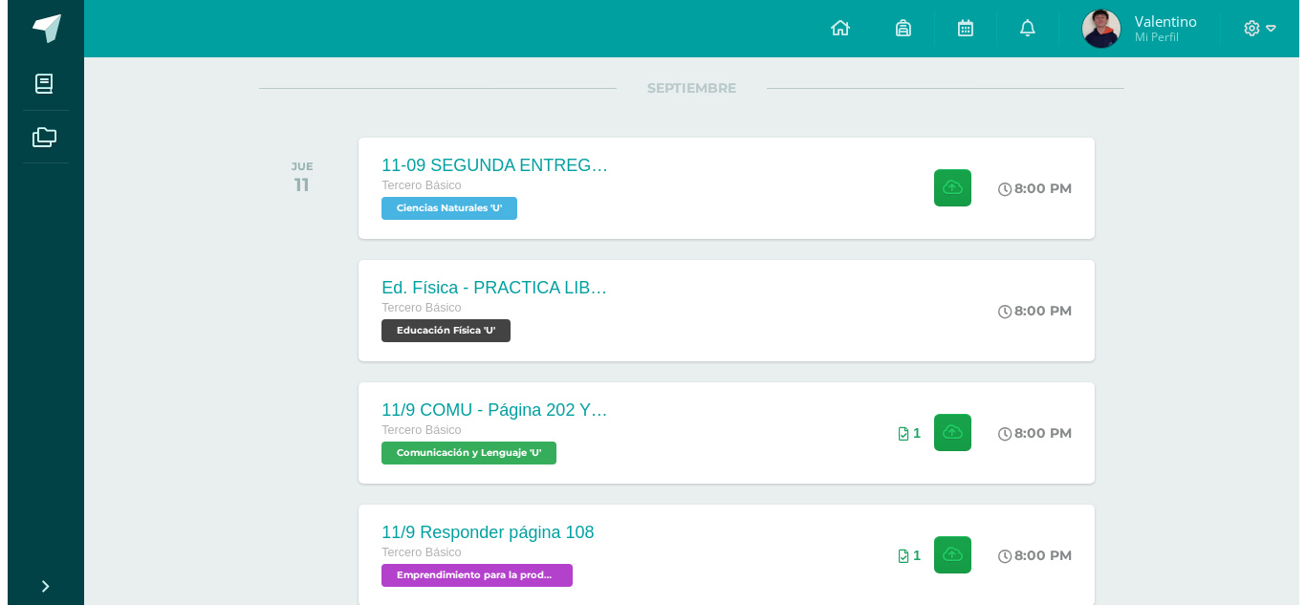
scroll to position [96, 0]
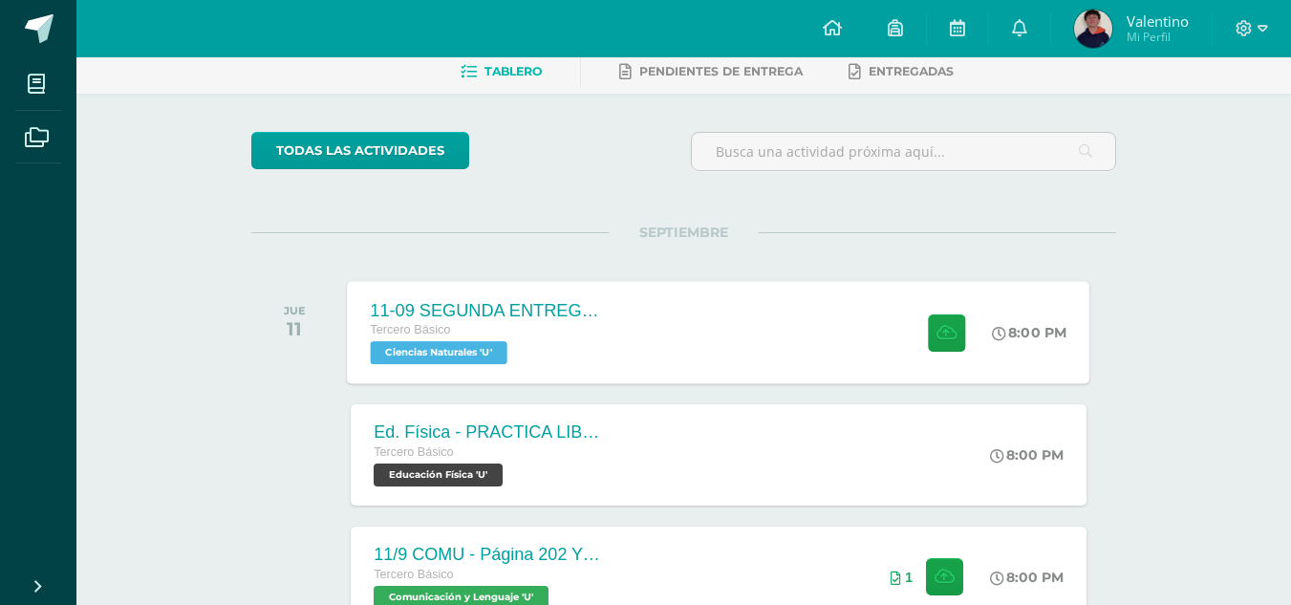
click at [778, 338] on div "11-09 SEGUNDA ENTREGA DE GUÍA Tercero Básico Ciencias Naturales 'U' 8:00 PM 11-…" at bounding box center [719, 332] width 743 height 102
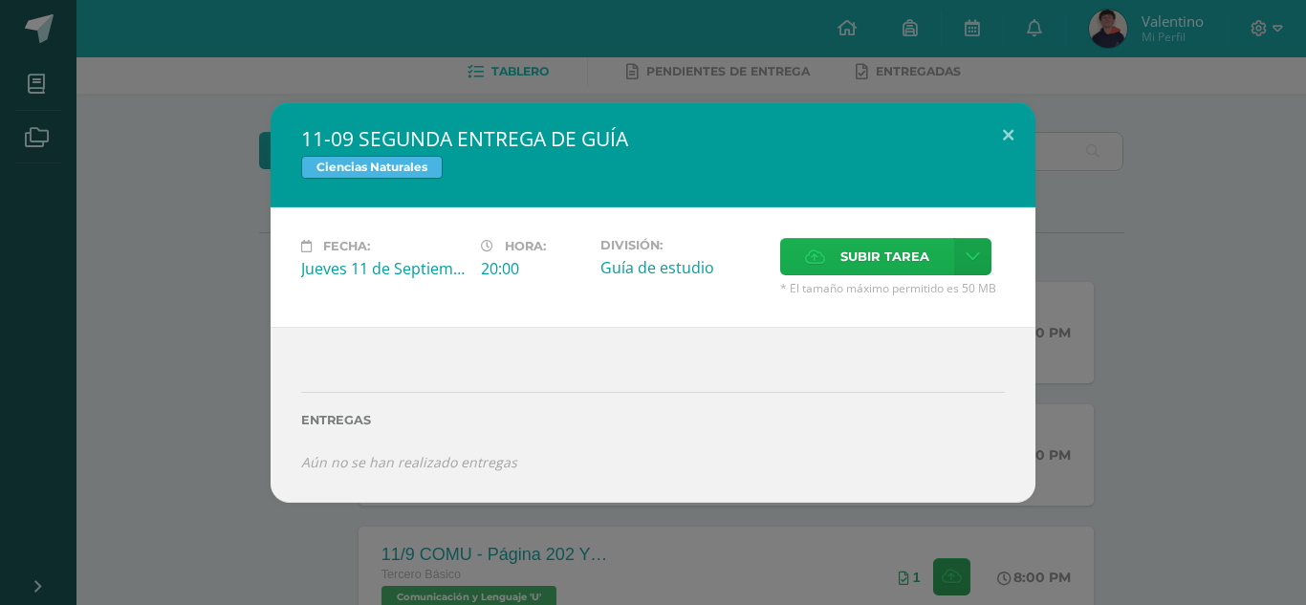
click at [883, 254] on span "Subir tarea" at bounding box center [884, 256] width 89 height 35
click at [0, 0] on input "Subir tarea" at bounding box center [0, 0] width 0 height 0
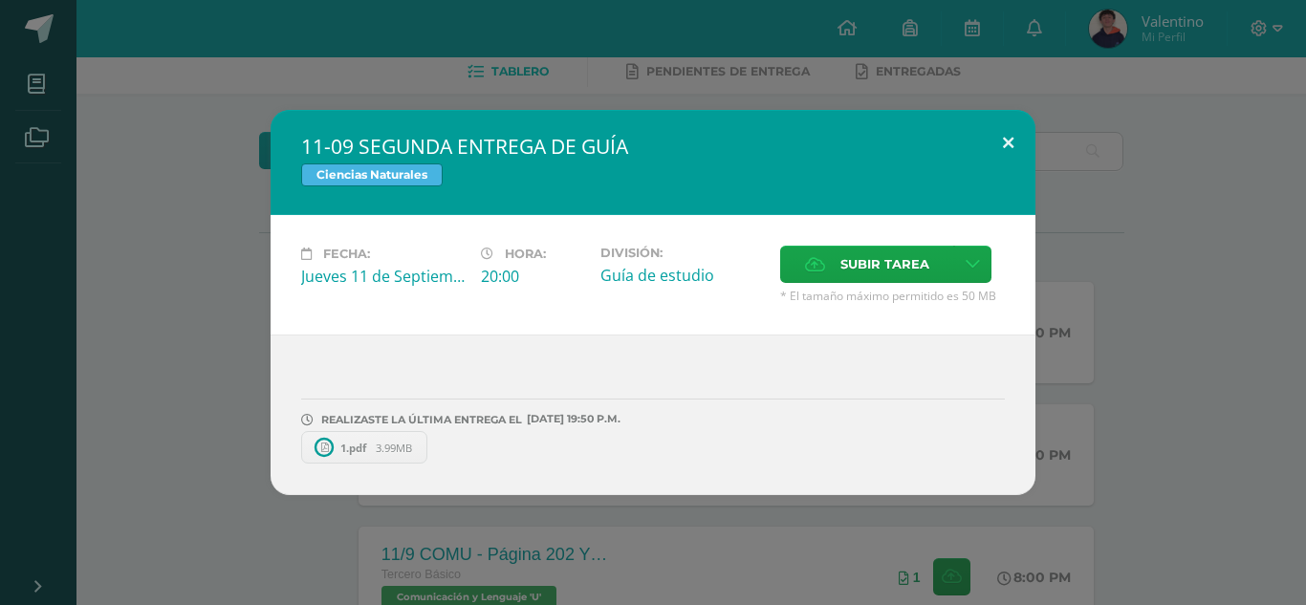
click at [1003, 131] on button at bounding box center [1008, 142] width 54 height 65
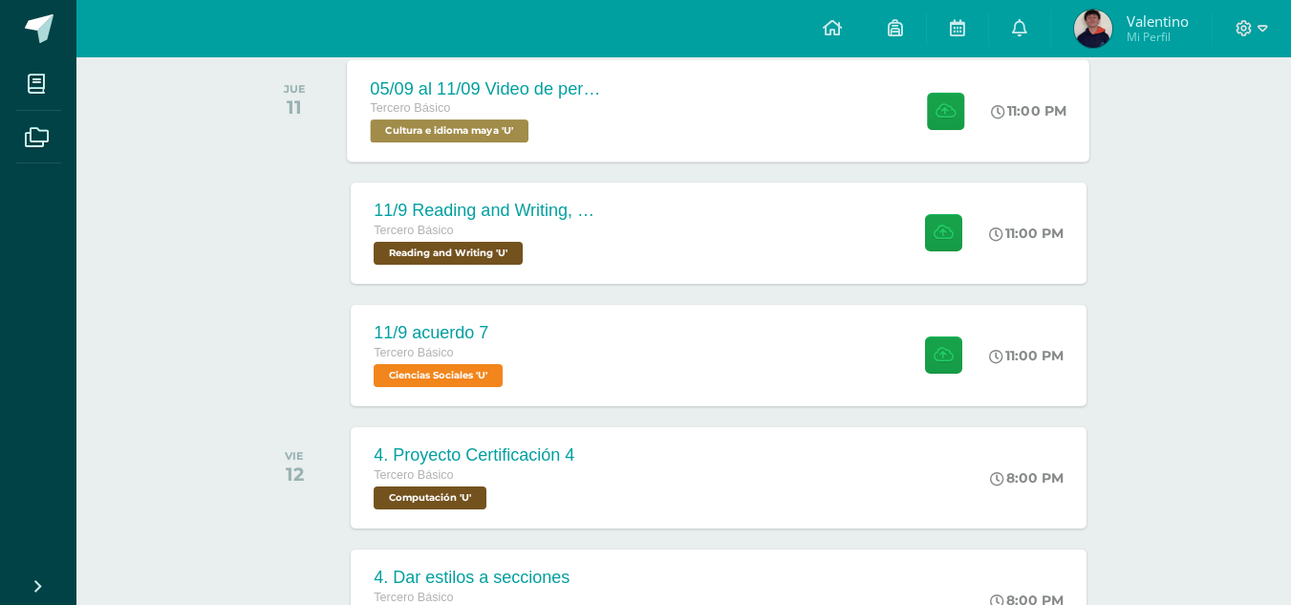
scroll to position [860, 0]
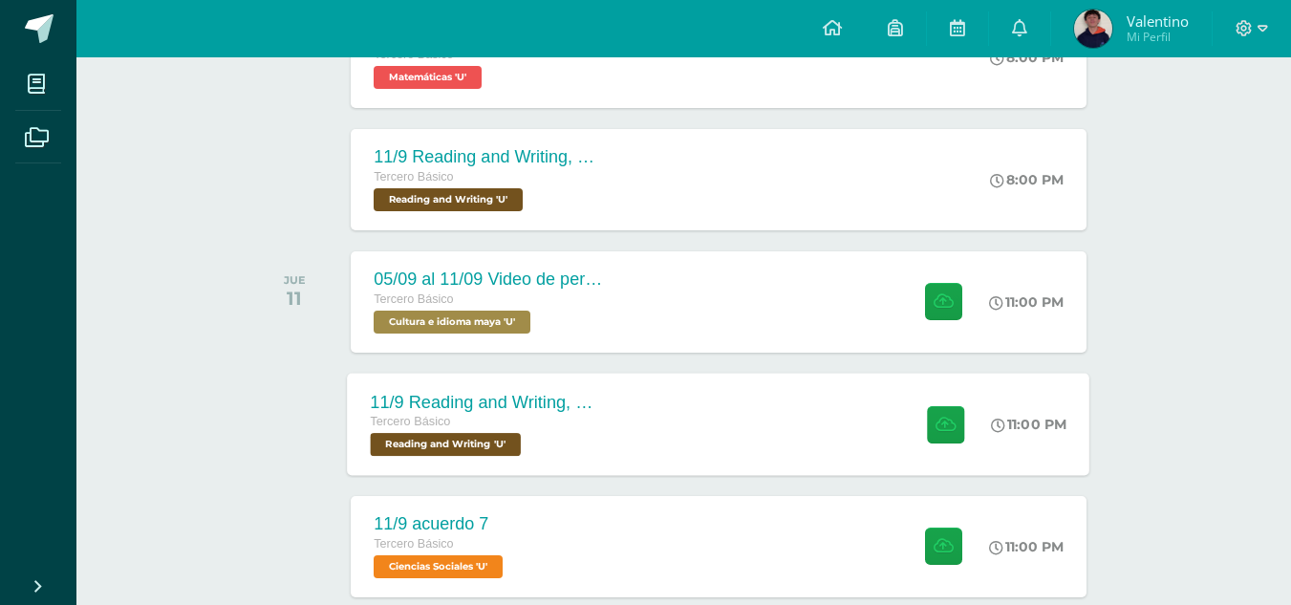
click at [778, 456] on div "11/9 Reading and Writing, Reading comprehension , p192,193,194 Tercero Básico R…" at bounding box center [719, 424] width 743 height 102
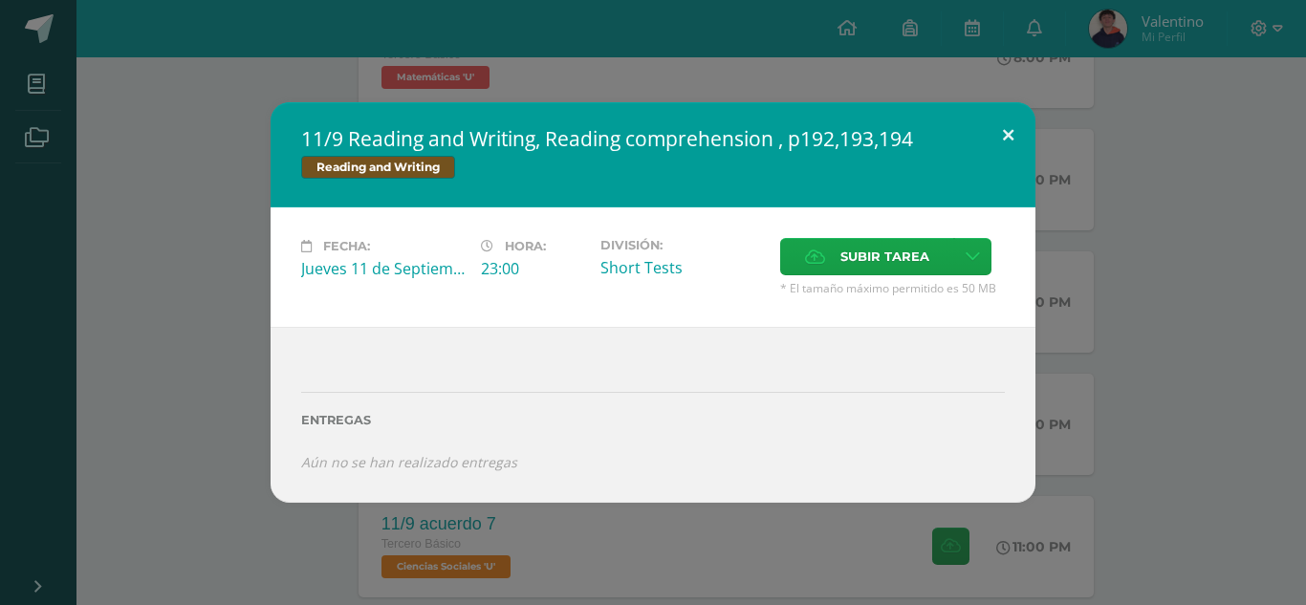
click at [1007, 134] on button at bounding box center [1008, 134] width 54 height 65
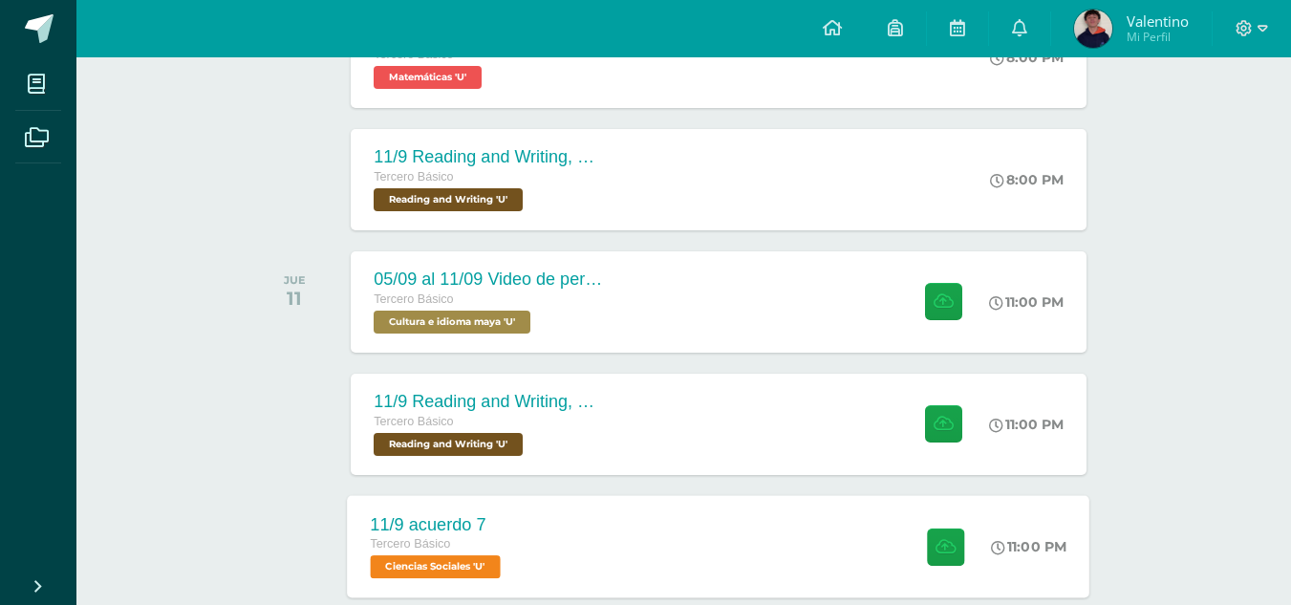
click at [680, 535] on div "11/9 acuerdo 7 Tercero Básico Ciencias Sociales 'U' 11:00 PM [DATE] acuerdo 7 C…" at bounding box center [719, 546] width 743 height 102
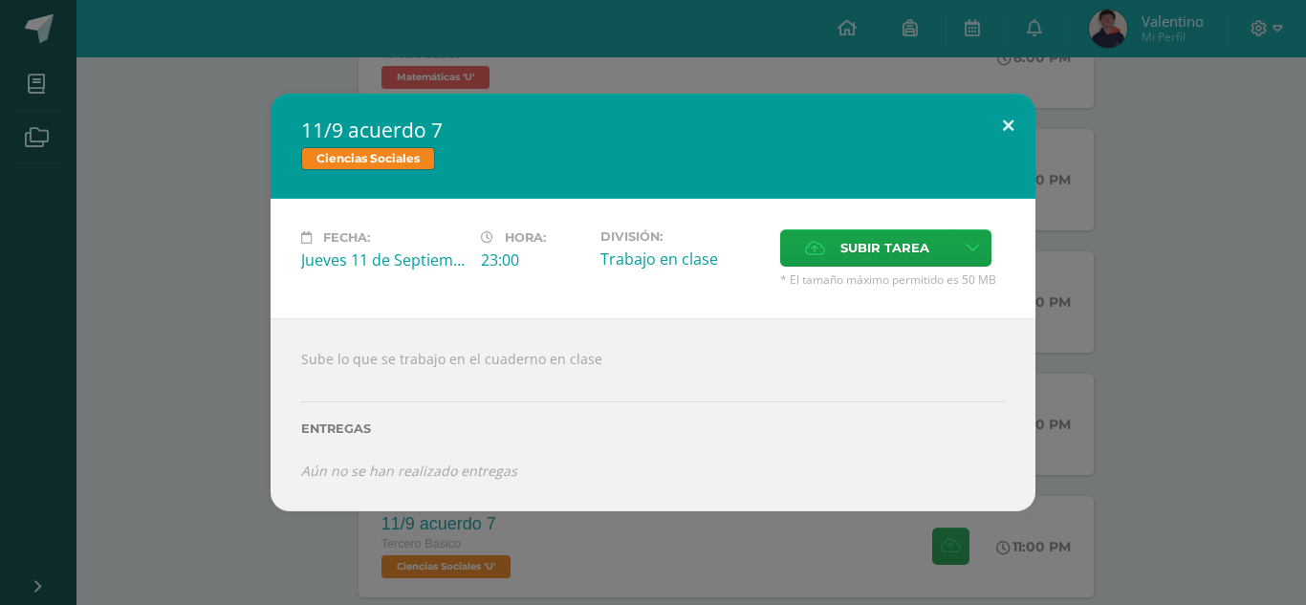
click at [1011, 128] on button at bounding box center [1008, 126] width 54 height 65
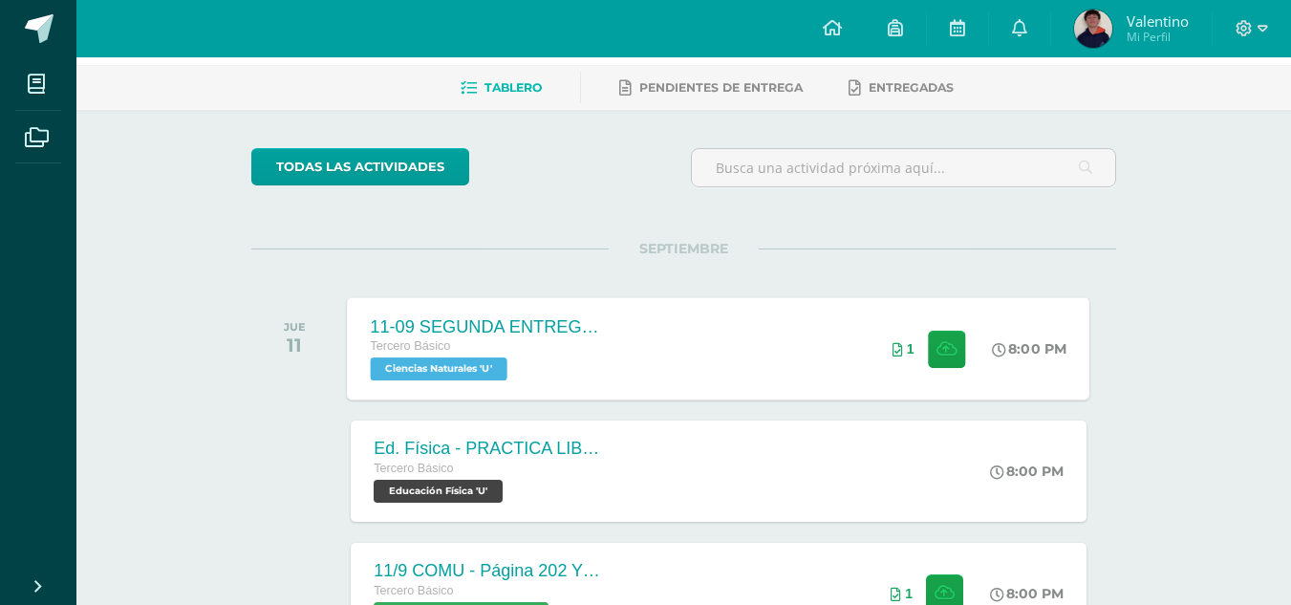
scroll to position [0, 0]
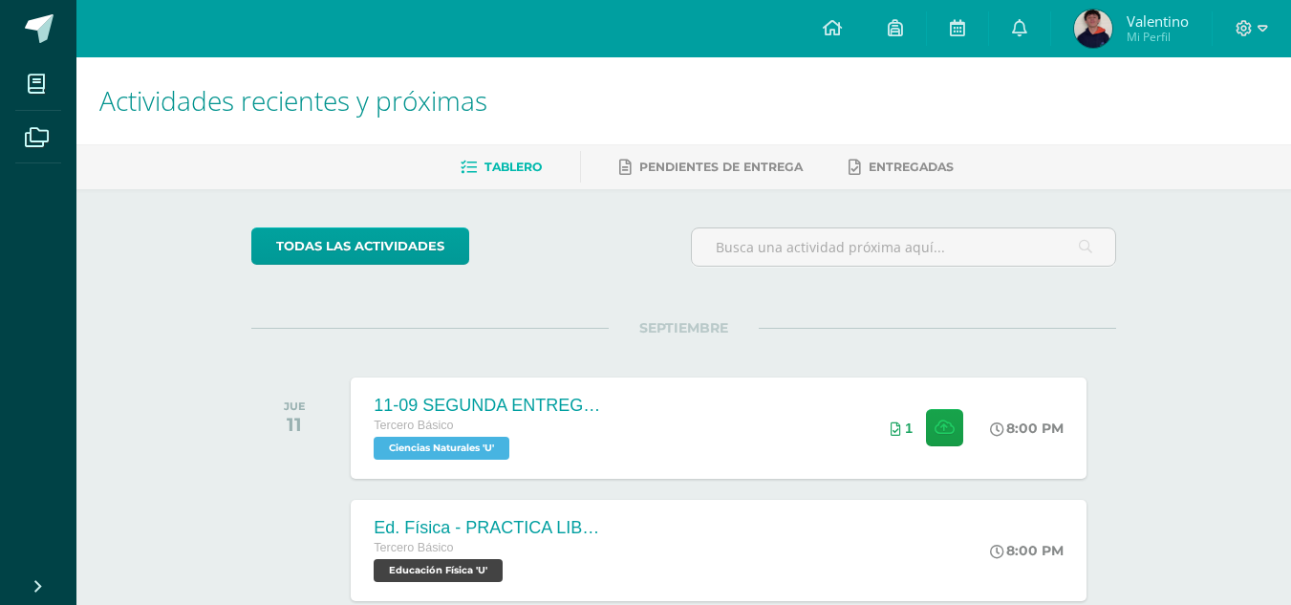
click at [594, 241] on div "todas las Actividades" at bounding box center [427, 254] width 367 height 54
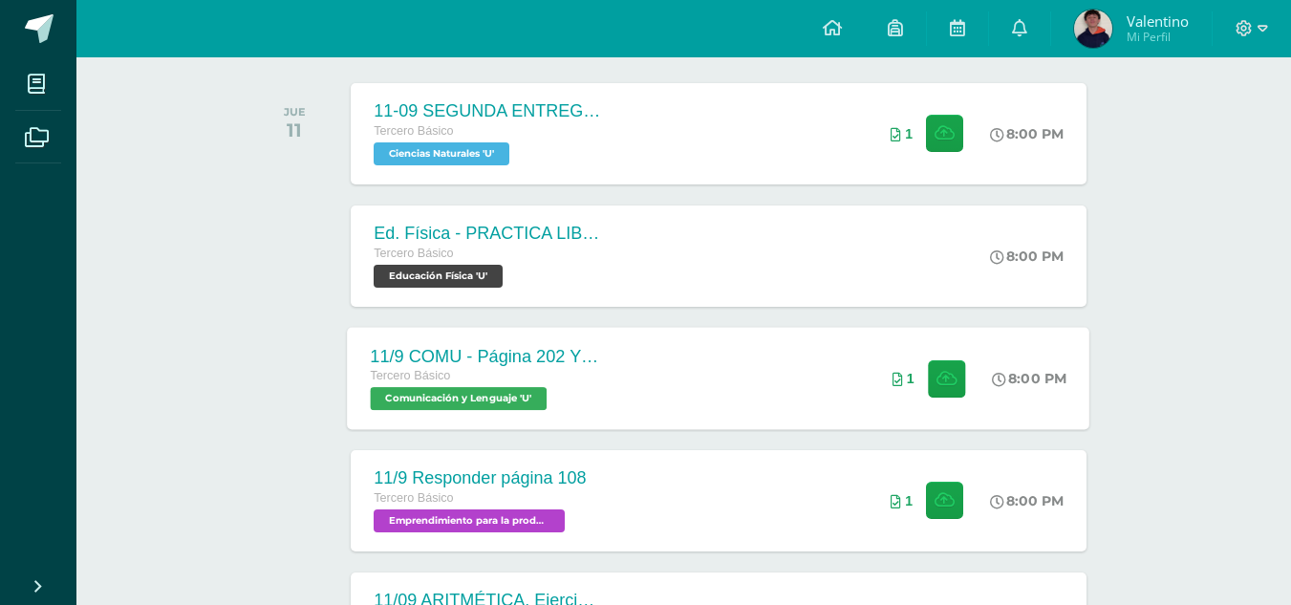
scroll to position [478, 0]
